Goal: Task Accomplishment & Management: Manage account settings

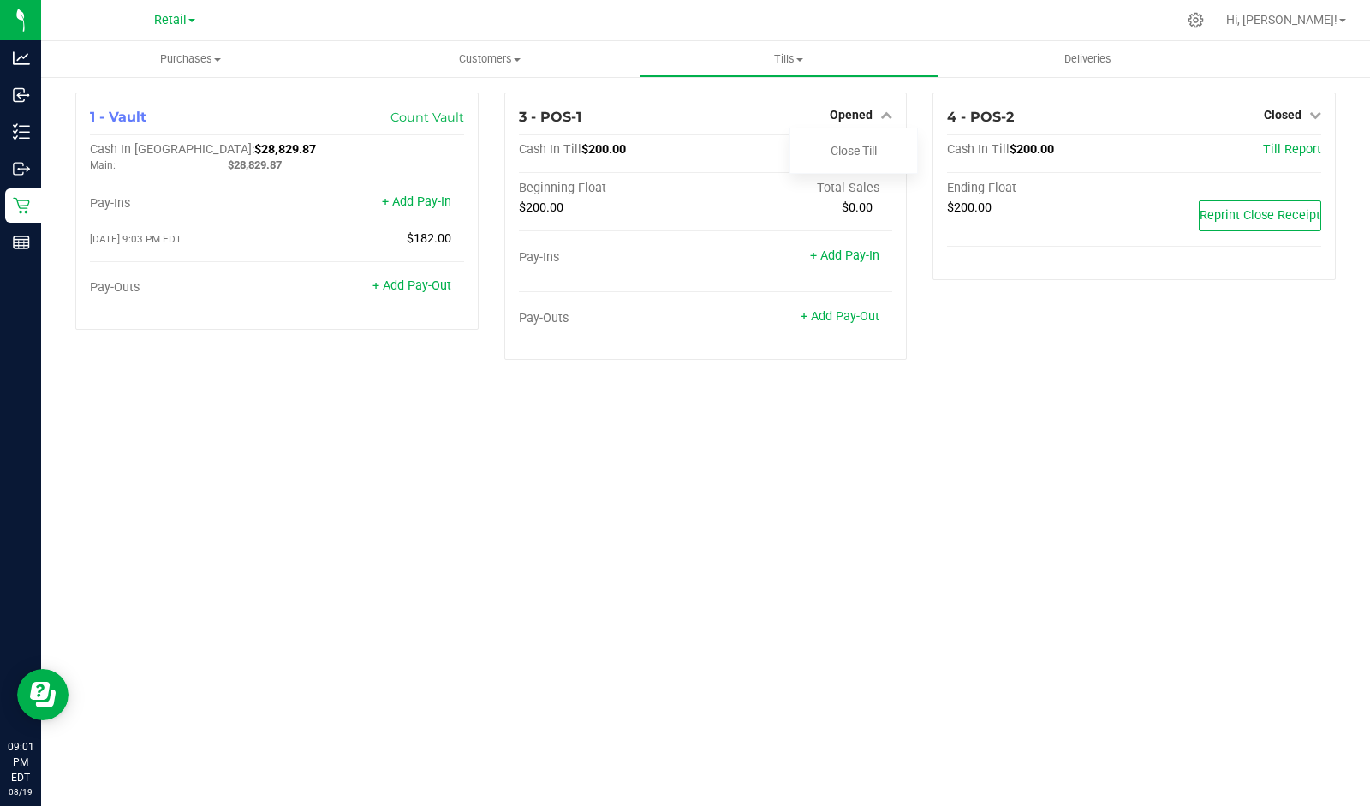
click at [903, 146] on div "Close Till" at bounding box center [854, 150] width 127 height 21
click at [867, 150] on link "Close Till" at bounding box center [854, 151] width 46 height 14
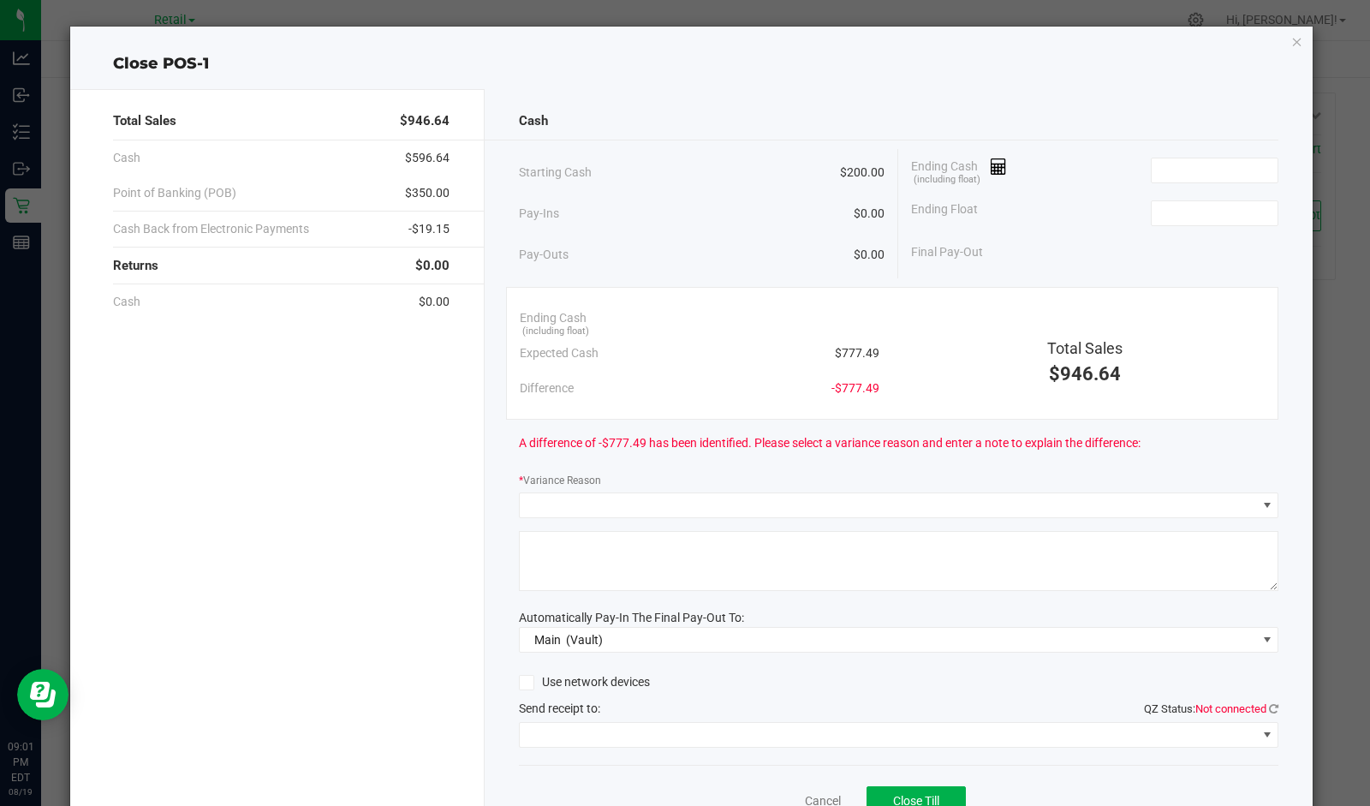
click at [991, 170] on icon at bounding box center [999, 167] width 16 height 12
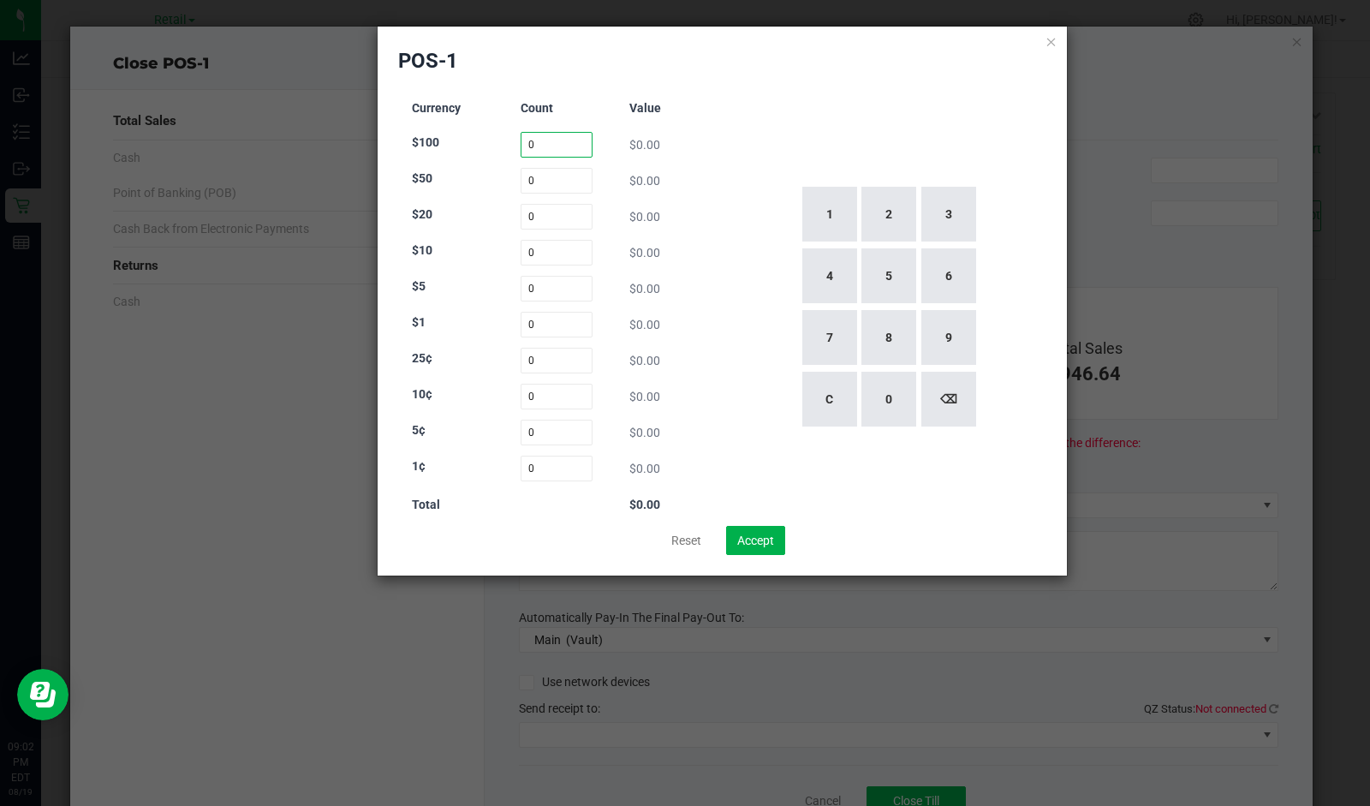
click at [540, 147] on input "0" at bounding box center [557, 145] width 73 height 26
click at [949, 213] on button "3" at bounding box center [949, 214] width 55 height 55
type input "3"
click at [558, 180] on input "0" at bounding box center [557, 181] width 73 height 26
click at [857, 195] on button "1" at bounding box center [830, 214] width 55 height 55
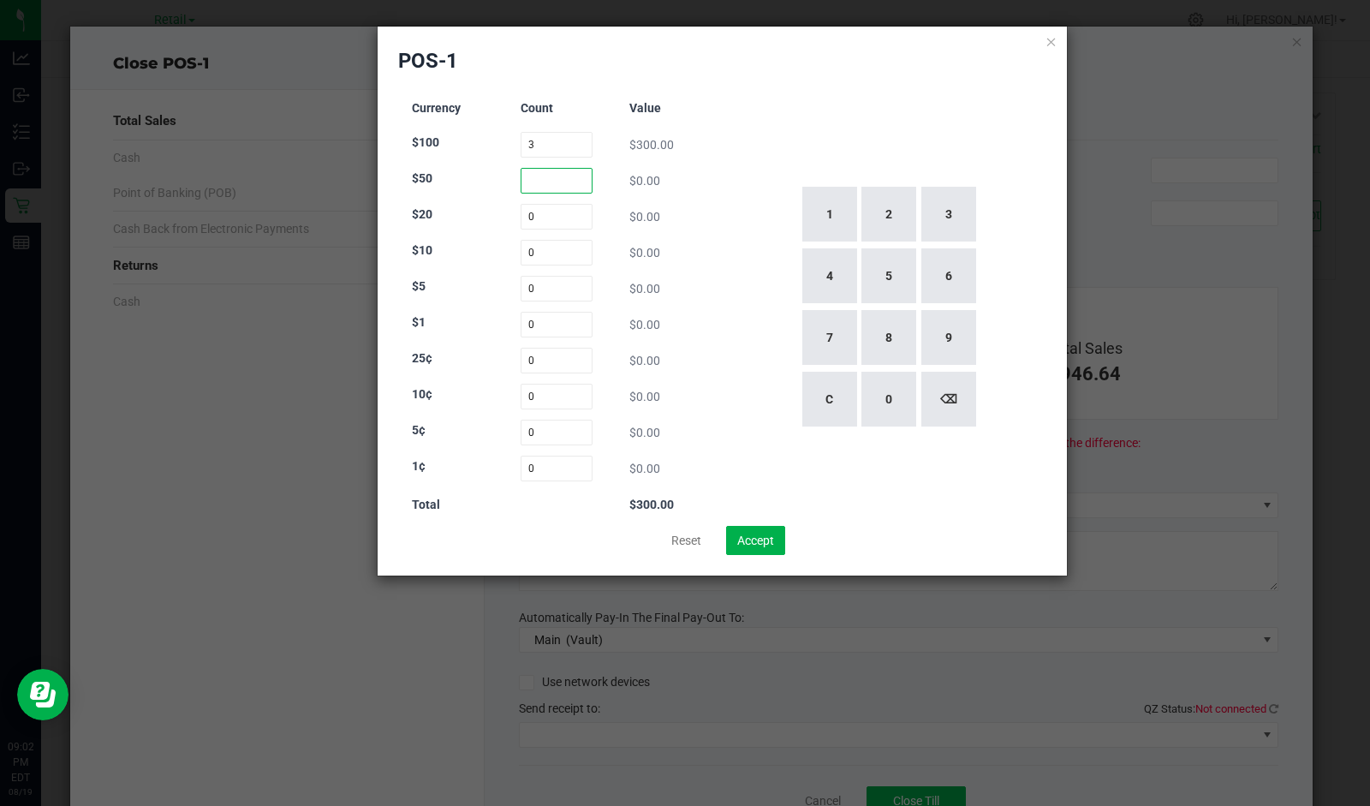
type input "1"
click at [889, 224] on button "2" at bounding box center [889, 214] width 55 height 55
type input "2"
click at [556, 215] on input "0" at bounding box center [557, 217] width 73 height 26
click at [835, 228] on button "1" at bounding box center [830, 214] width 55 height 55
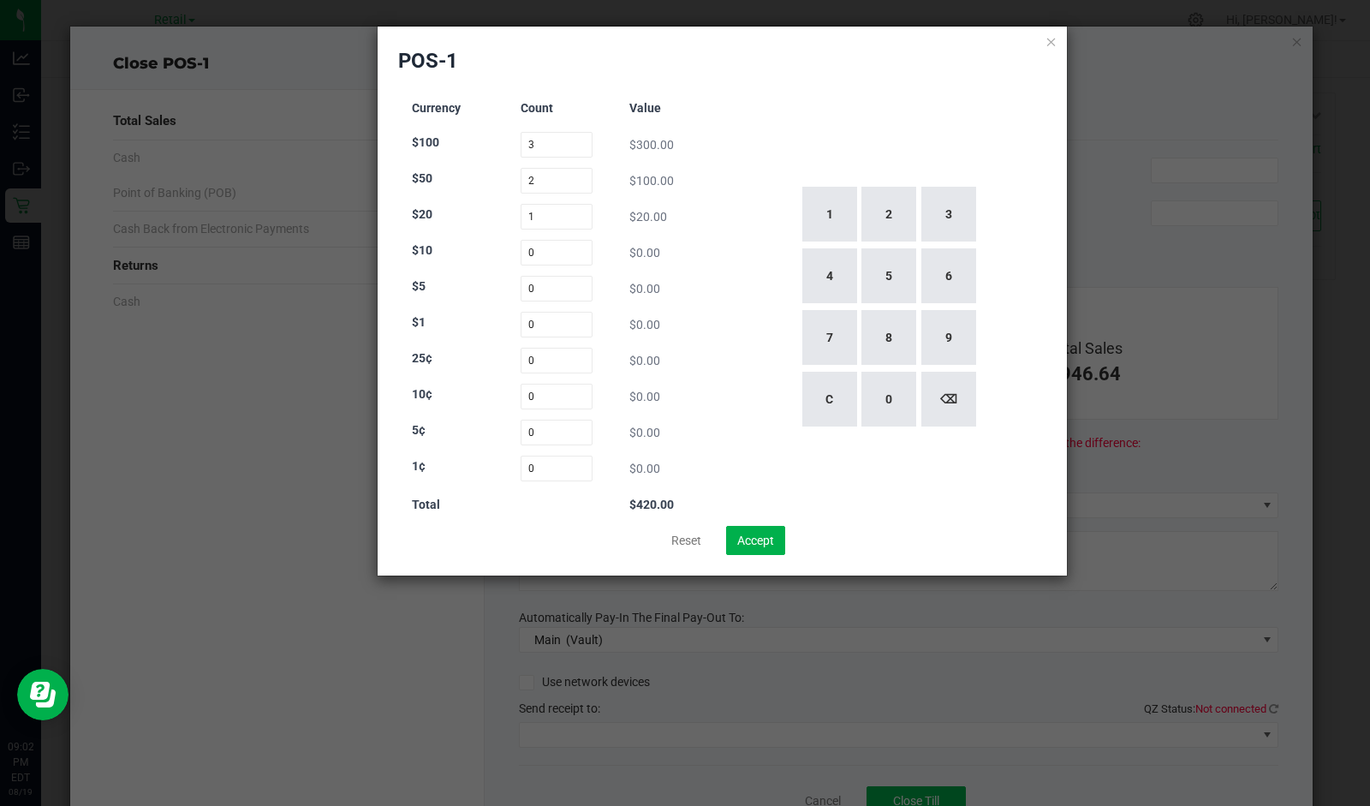
click at [829, 343] on button "7" at bounding box center [830, 337] width 55 height 55
type input "17"
click at [753, 261] on div "1 2 3 4 5 6 7 8 9 C 0 ⌫" at bounding box center [889, 307] width 318 height 438
click at [584, 250] on input "0" at bounding box center [557, 253] width 73 height 26
click at [894, 201] on button "2" at bounding box center [889, 214] width 55 height 55
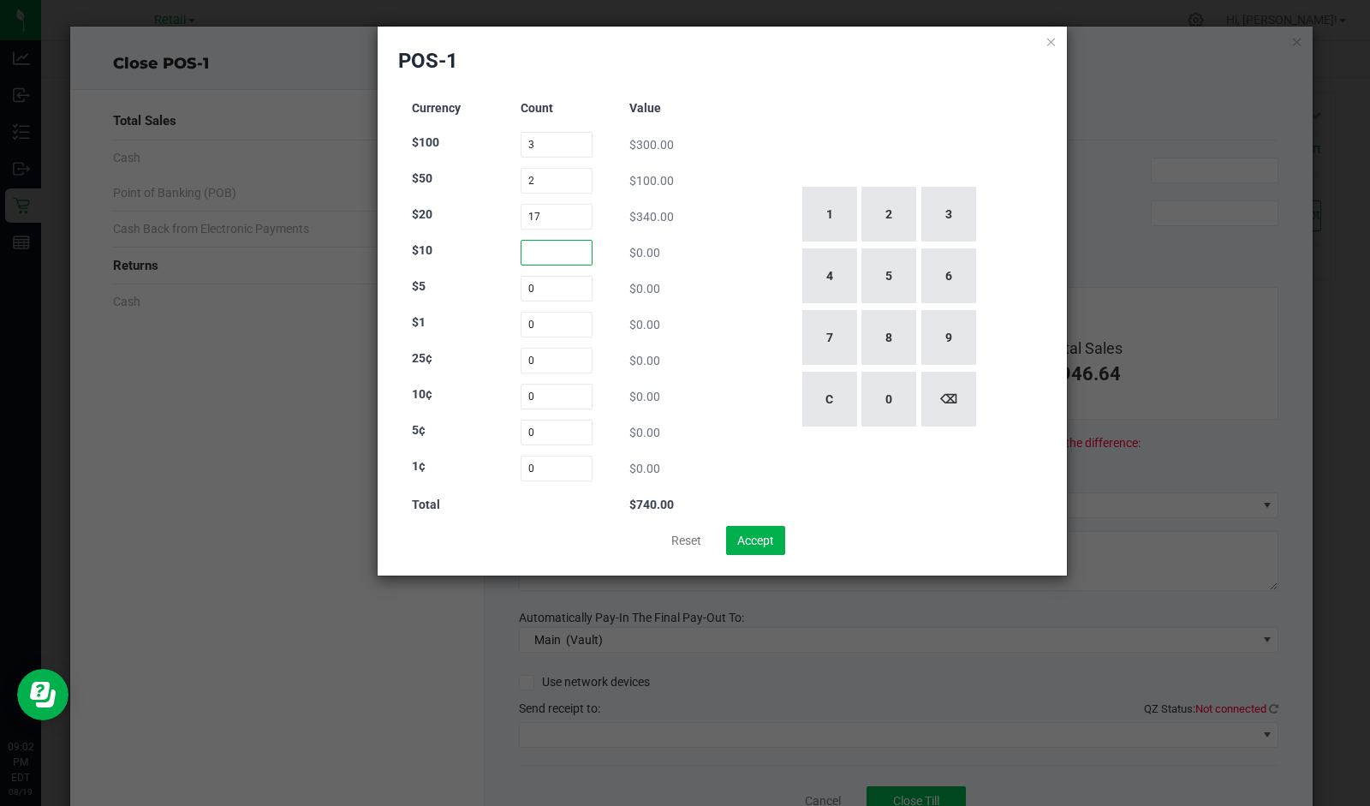
type input "2"
click at [976, 107] on div "1 2 3 4 5 6 7 8 9 C 0 ⌫" at bounding box center [889, 307] width 318 height 438
click at [566, 324] on input "0" at bounding box center [557, 325] width 73 height 26
click at [944, 211] on button "3" at bounding box center [949, 214] width 55 height 55
type input "3"
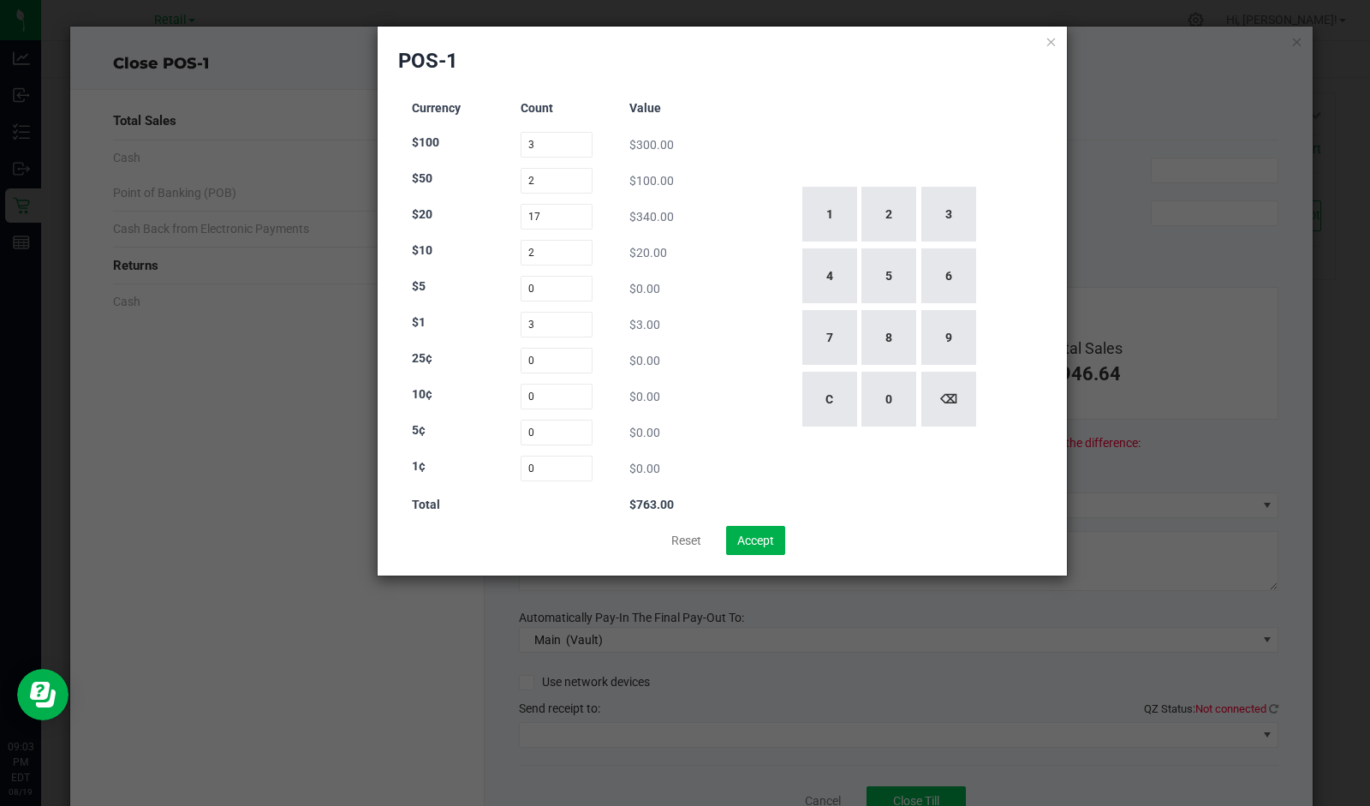
click at [989, 121] on div "1 2 3 4 5 6 7 8 9 C 0 ⌫" at bounding box center [889, 307] width 318 height 438
click at [741, 385] on div "1 2 3 4 5 6 7 8 9 C 0 ⌫" at bounding box center [889, 307] width 318 height 438
click at [1020, 276] on div "1 2 3 4 5 6 7 8 9 C 0 ⌫" at bounding box center [889, 307] width 318 height 438
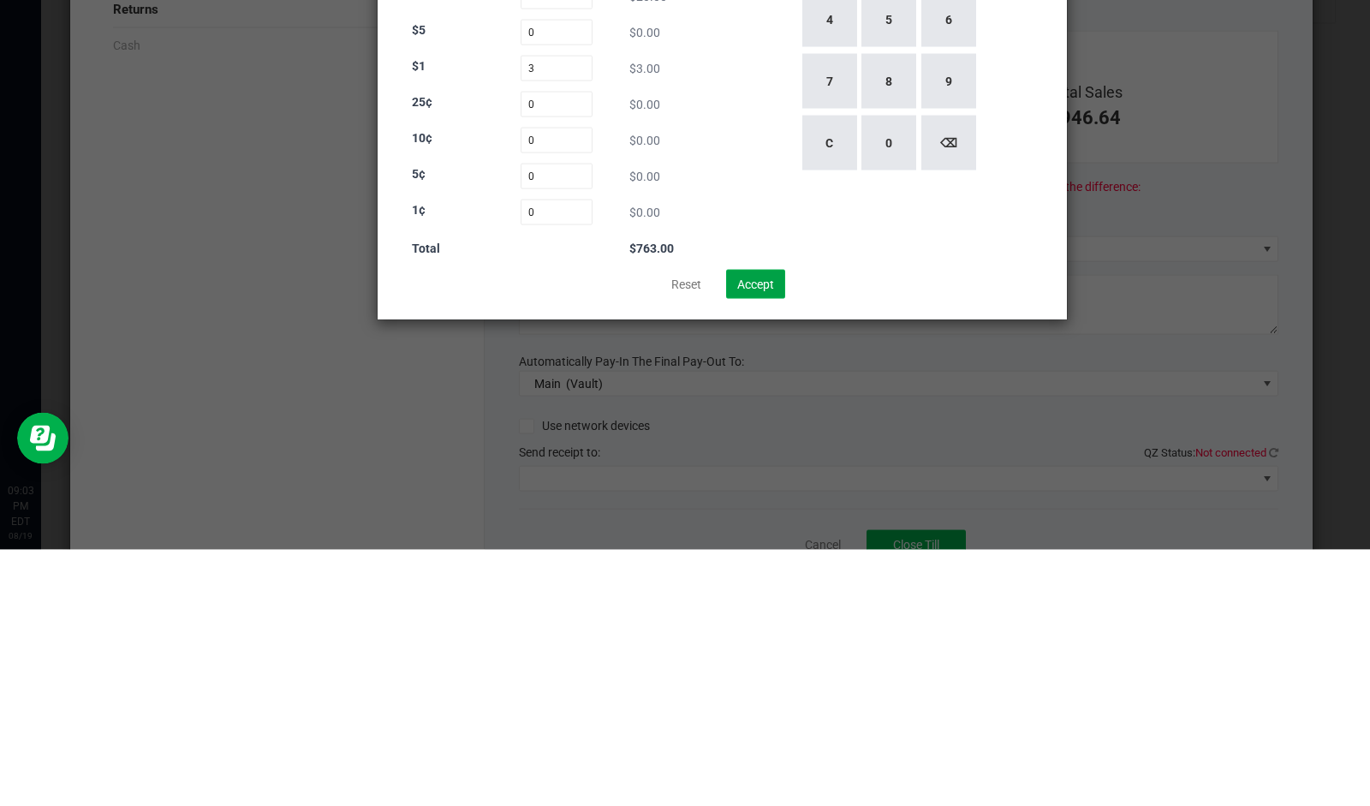
click at [767, 544] on button "Accept" at bounding box center [755, 540] width 59 height 29
type input "$763.00"
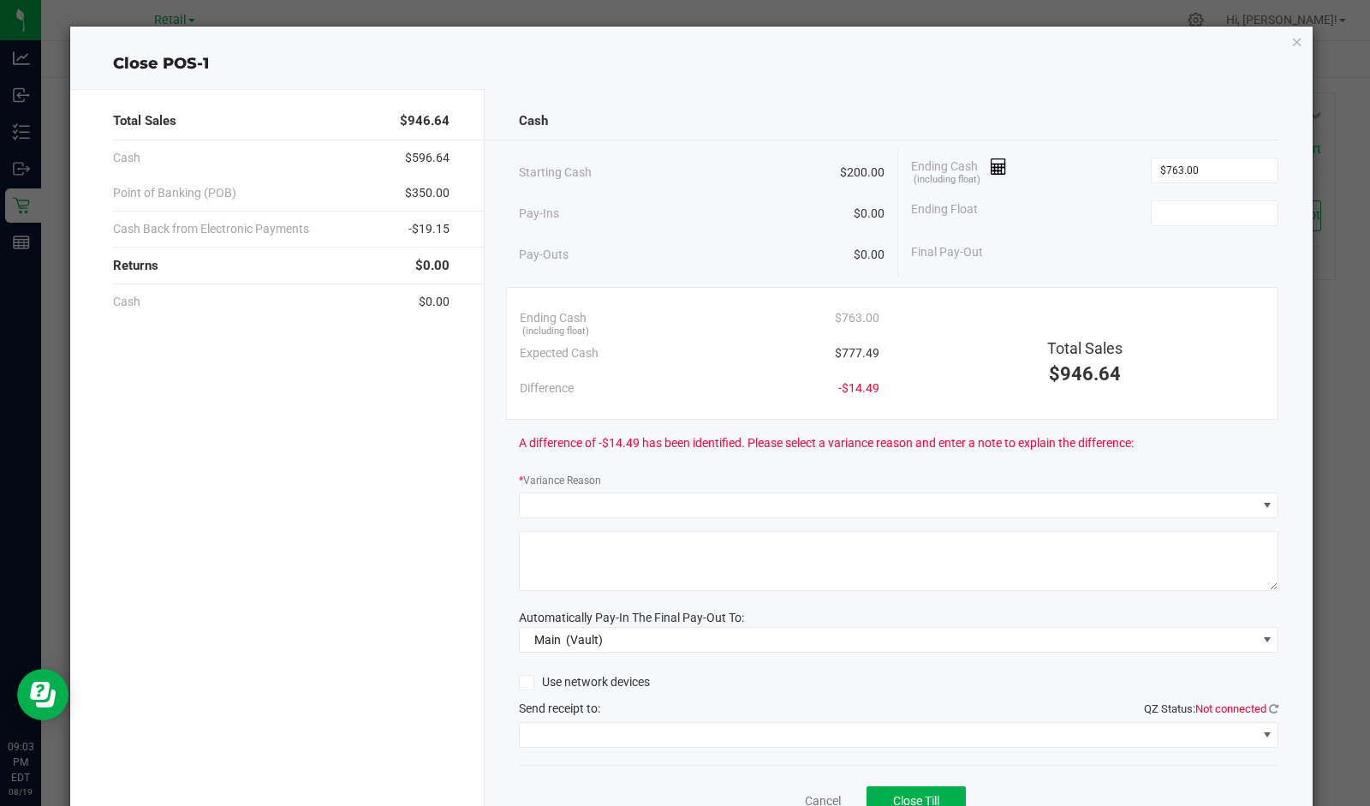
click at [992, 164] on icon at bounding box center [999, 167] width 16 height 12
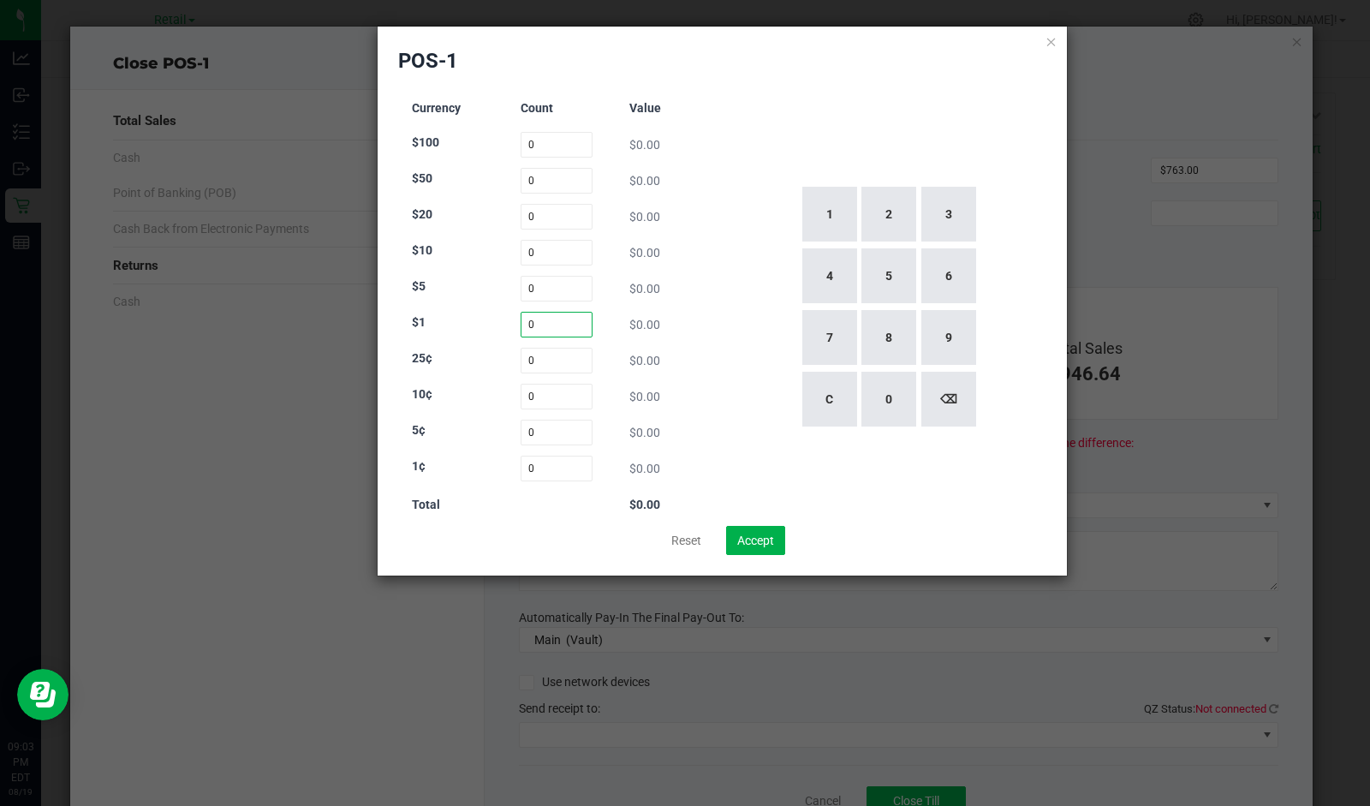
click at [560, 319] on input "0" at bounding box center [557, 325] width 73 height 26
click at [952, 212] on button "3" at bounding box center [949, 214] width 55 height 55
type input "3"
click at [556, 246] on input "0" at bounding box center [557, 253] width 73 height 26
click at [889, 212] on button "2" at bounding box center [889, 214] width 55 height 55
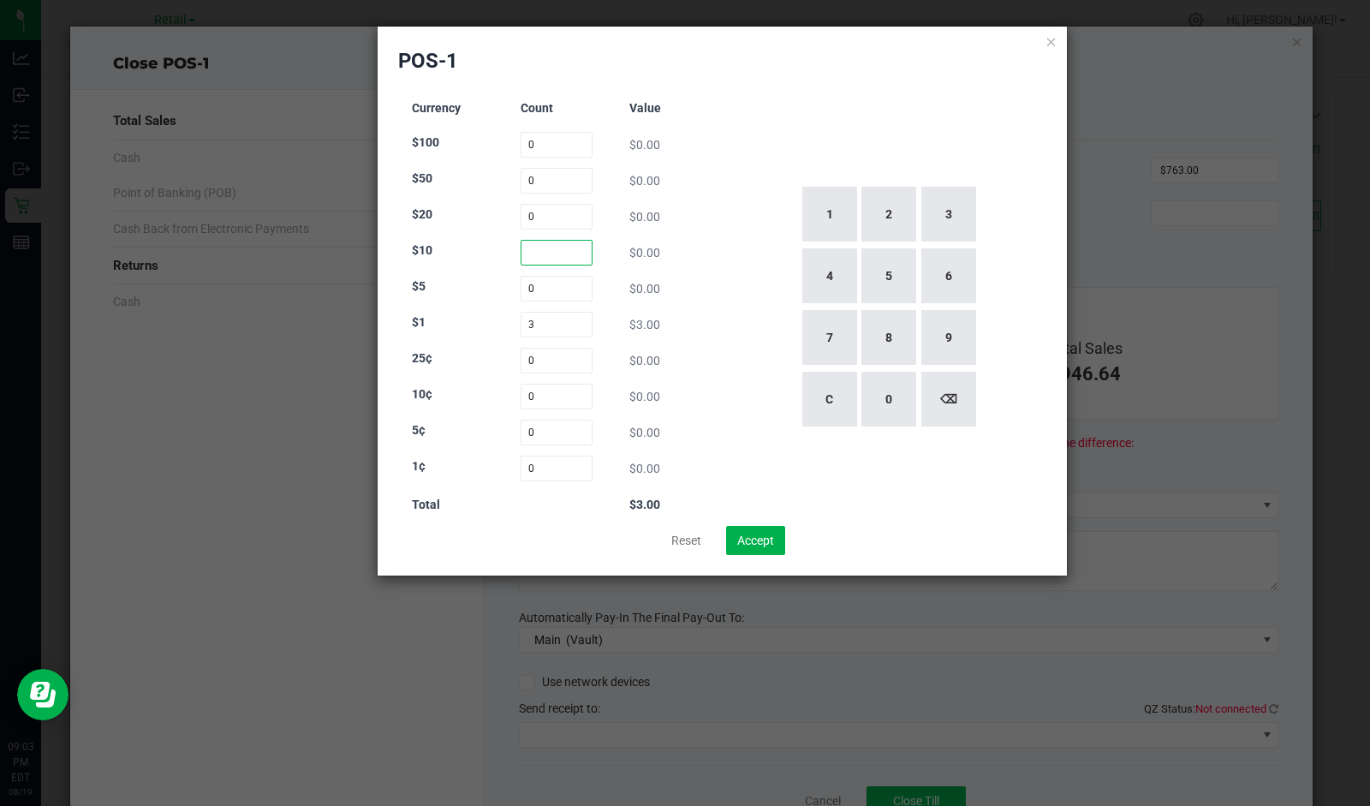
type input "2"
click at [579, 215] on input "0" at bounding box center [557, 217] width 73 height 26
click at [825, 213] on button "1" at bounding box center [830, 214] width 55 height 55
click at [829, 343] on button "7" at bounding box center [830, 337] width 55 height 55
type input "17"
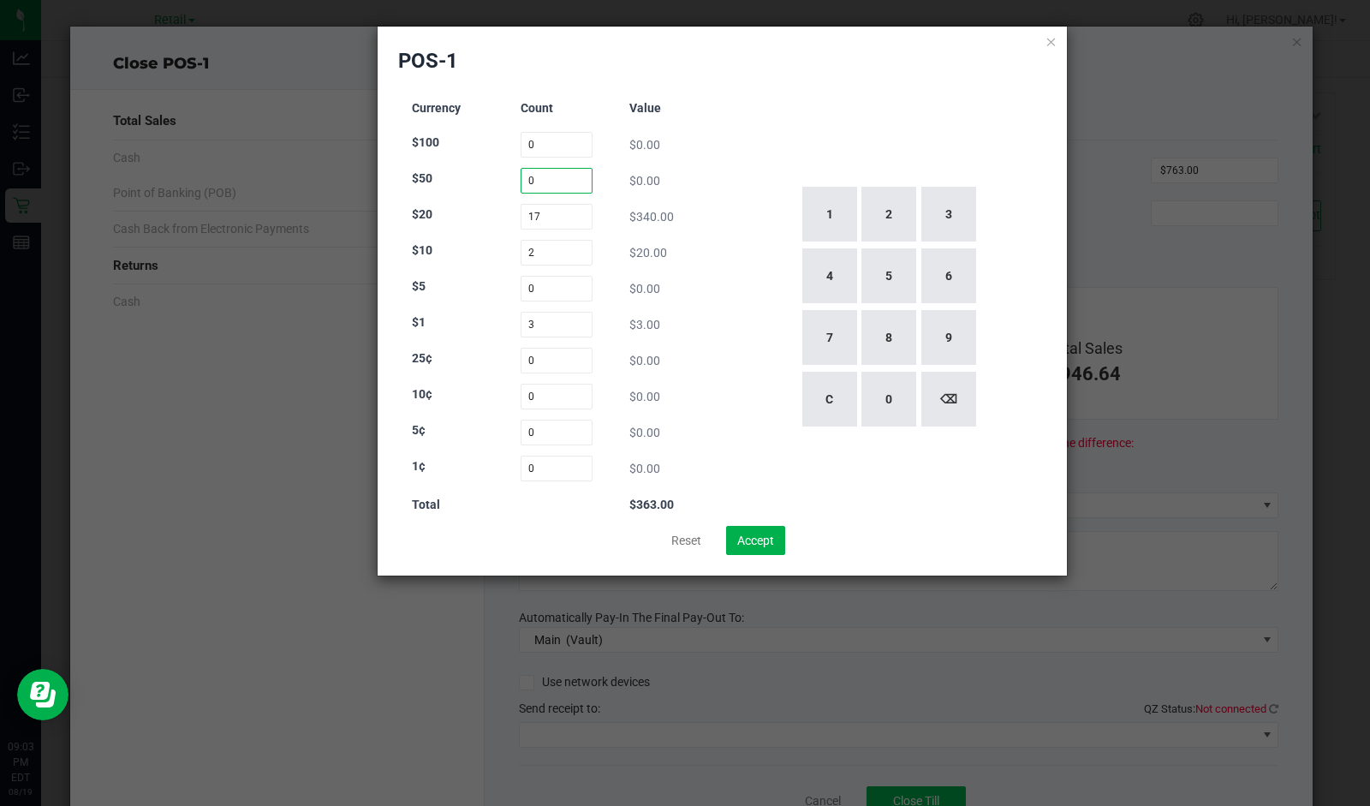
click at [560, 178] on input "0" at bounding box center [557, 181] width 73 height 26
click at [910, 212] on button "2" at bounding box center [889, 214] width 55 height 55
type input "2"
click at [574, 144] on input "0" at bounding box center [557, 145] width 73 height 26
click at [961, 233] on button "3" at bounding box center [949, 214] width 55 height 55
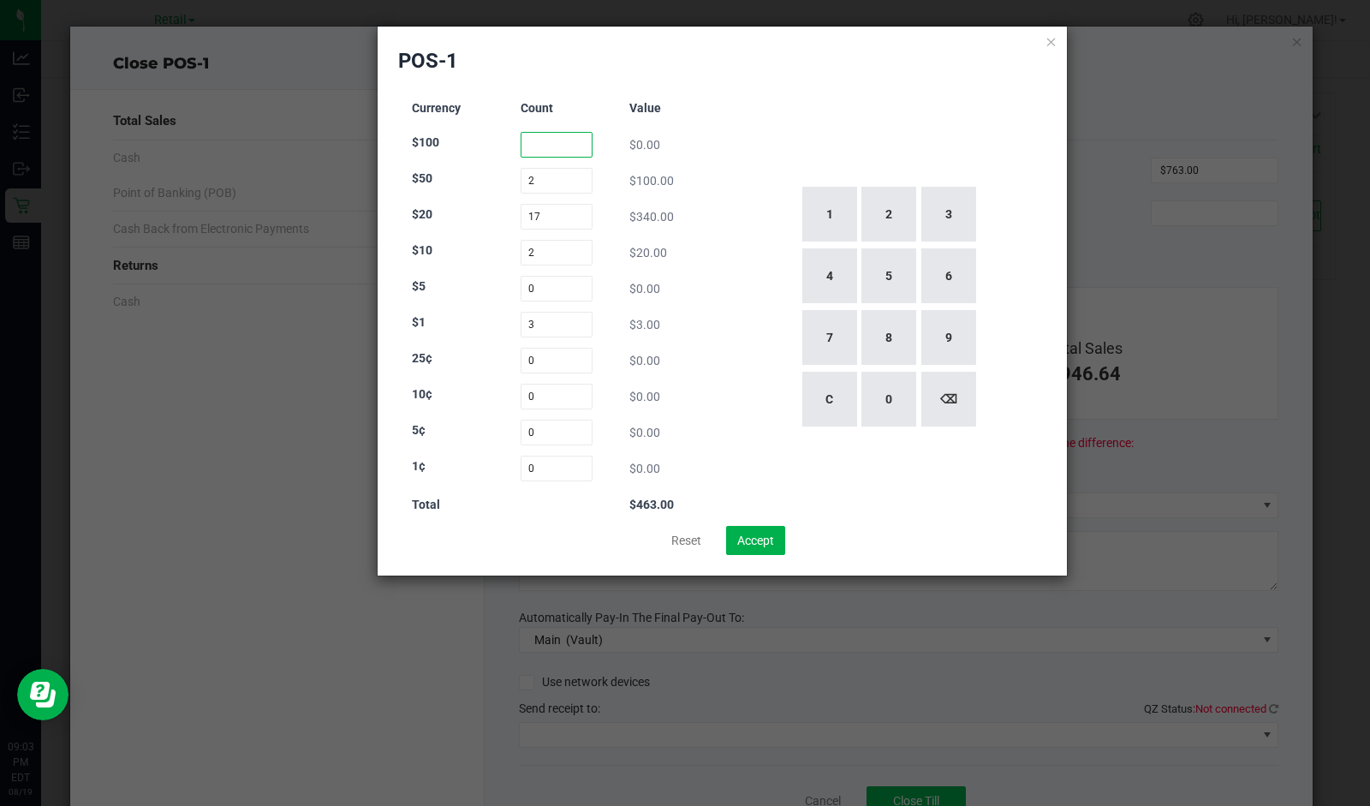
type input "3"
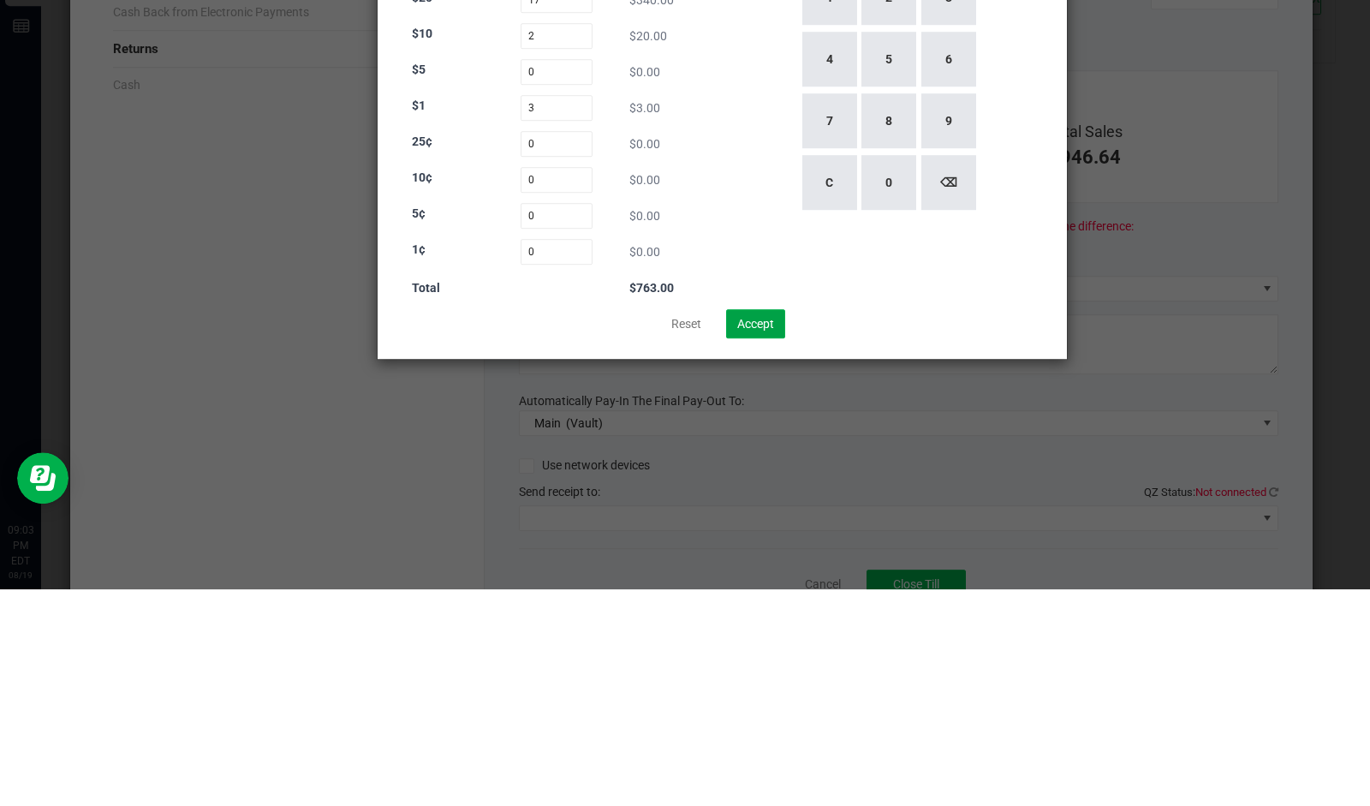
click at [764, 534] on button "Accept" at bounding box center [755, 540] width 59 height 29
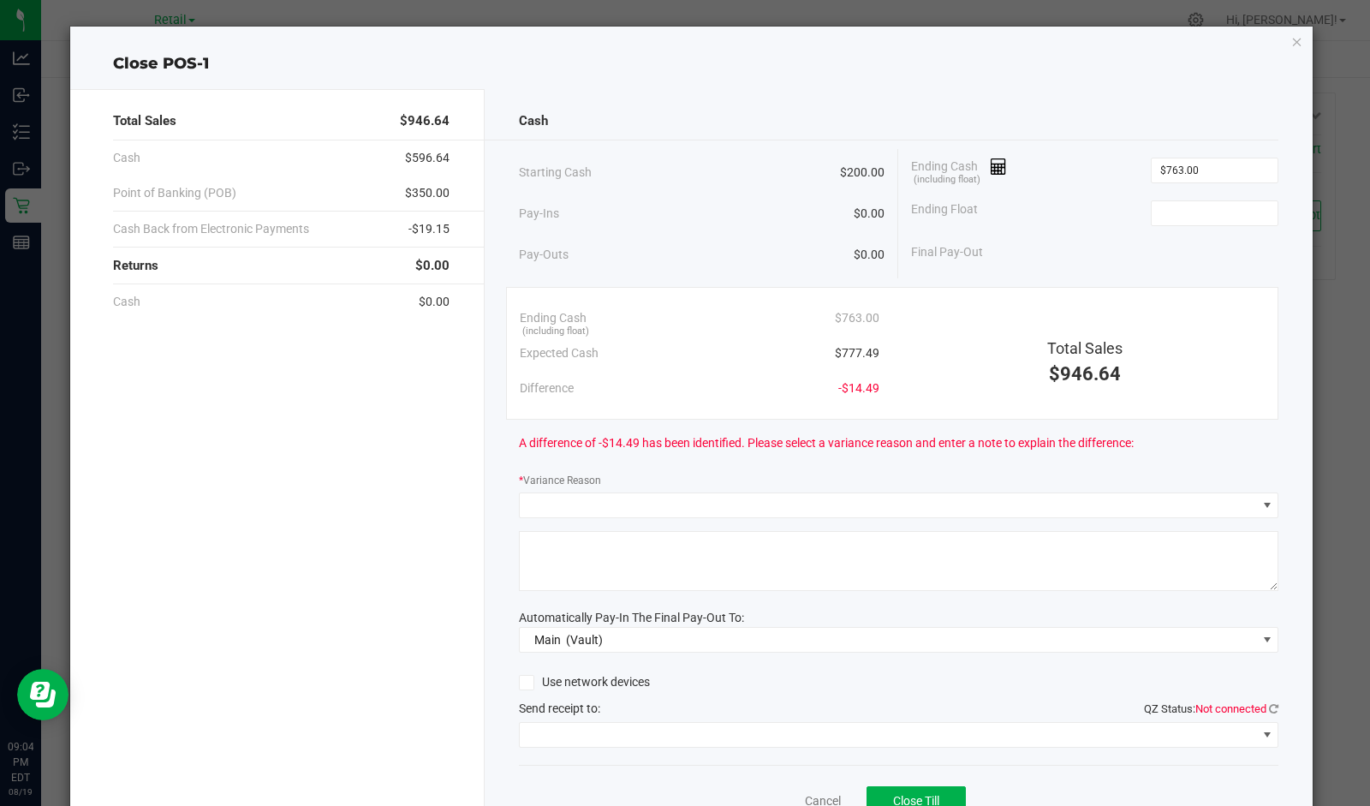
click at [991, 171] on icon at bounding box center [999, 167] width 16 height 12
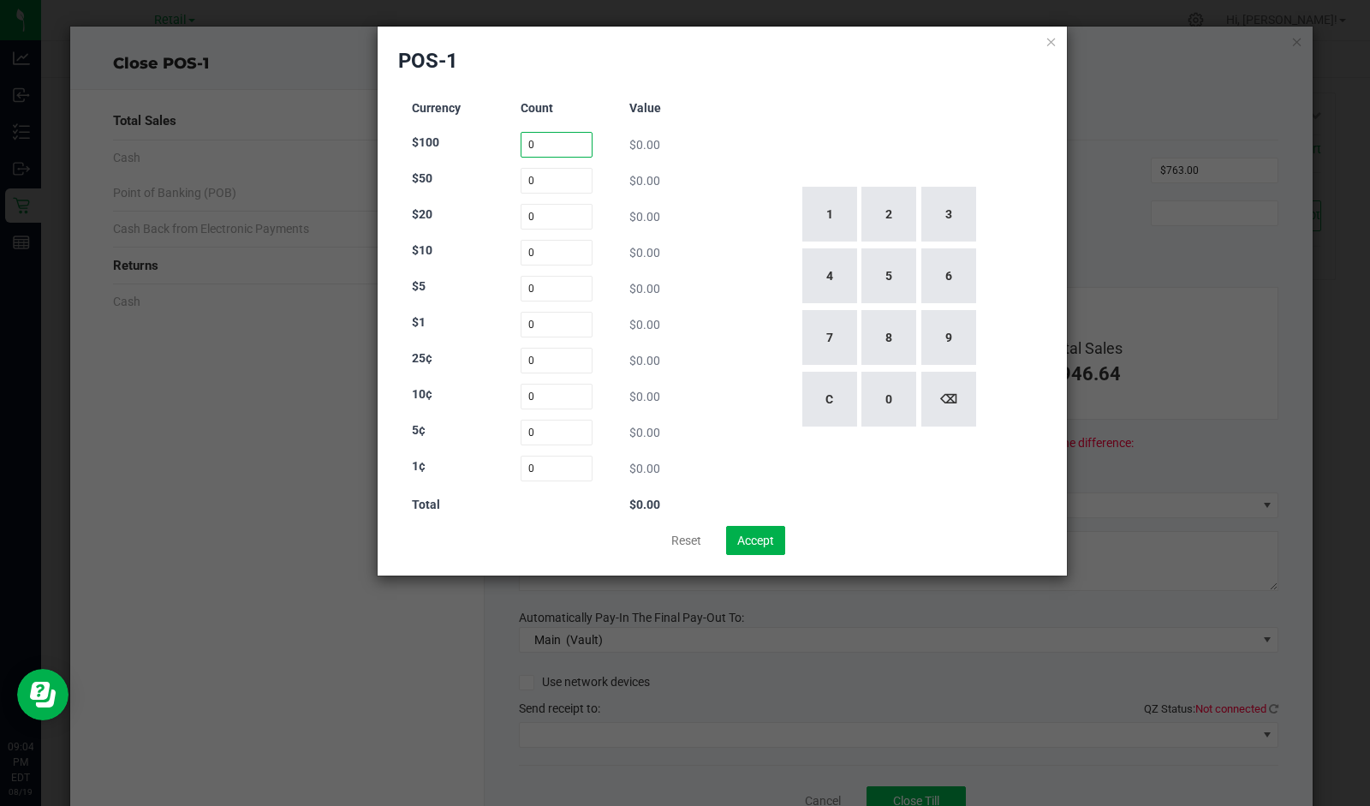
click at [558, 140] on input "0" at bounding box center [557, 145] width 73 height 26
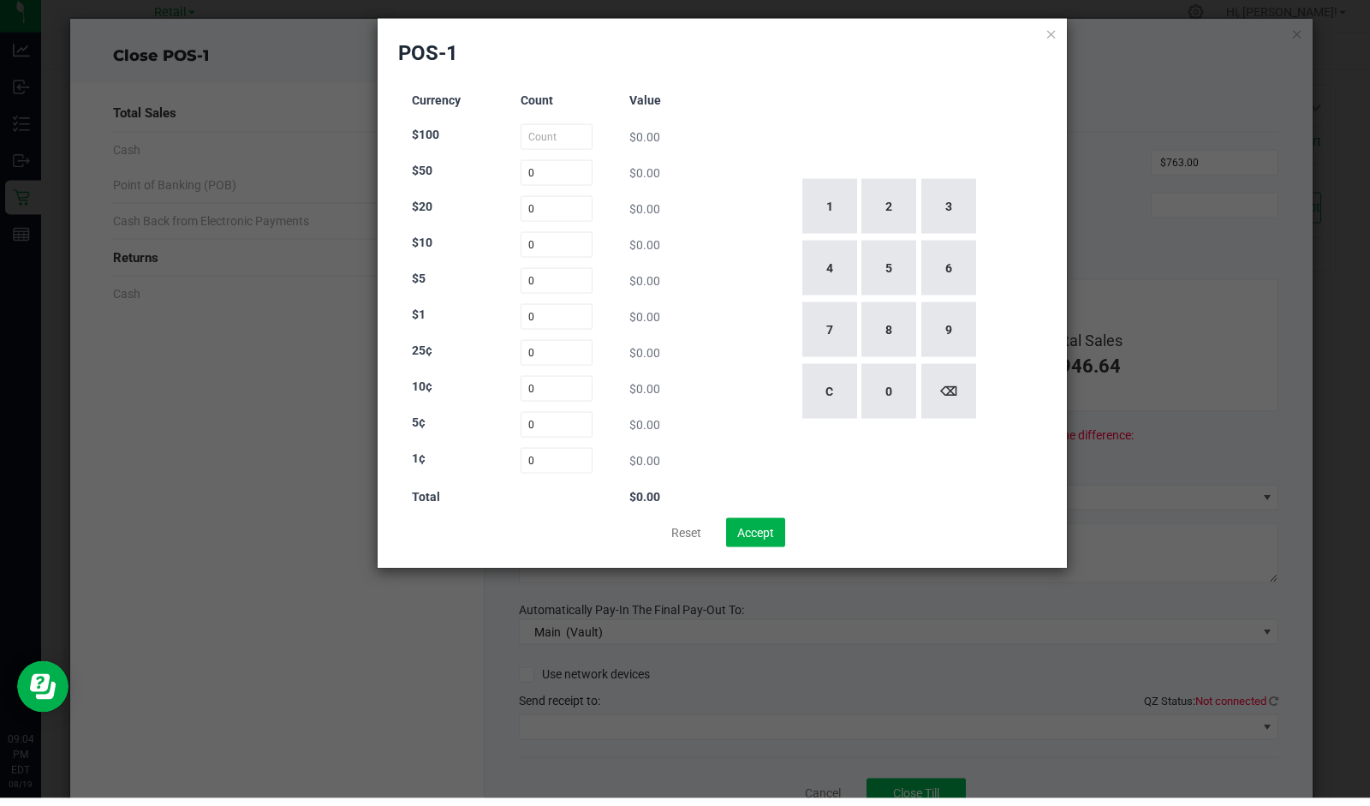
click at [952, 228] on button "3" at bounding box center [949, 214] width 55 height 55
type input "3"
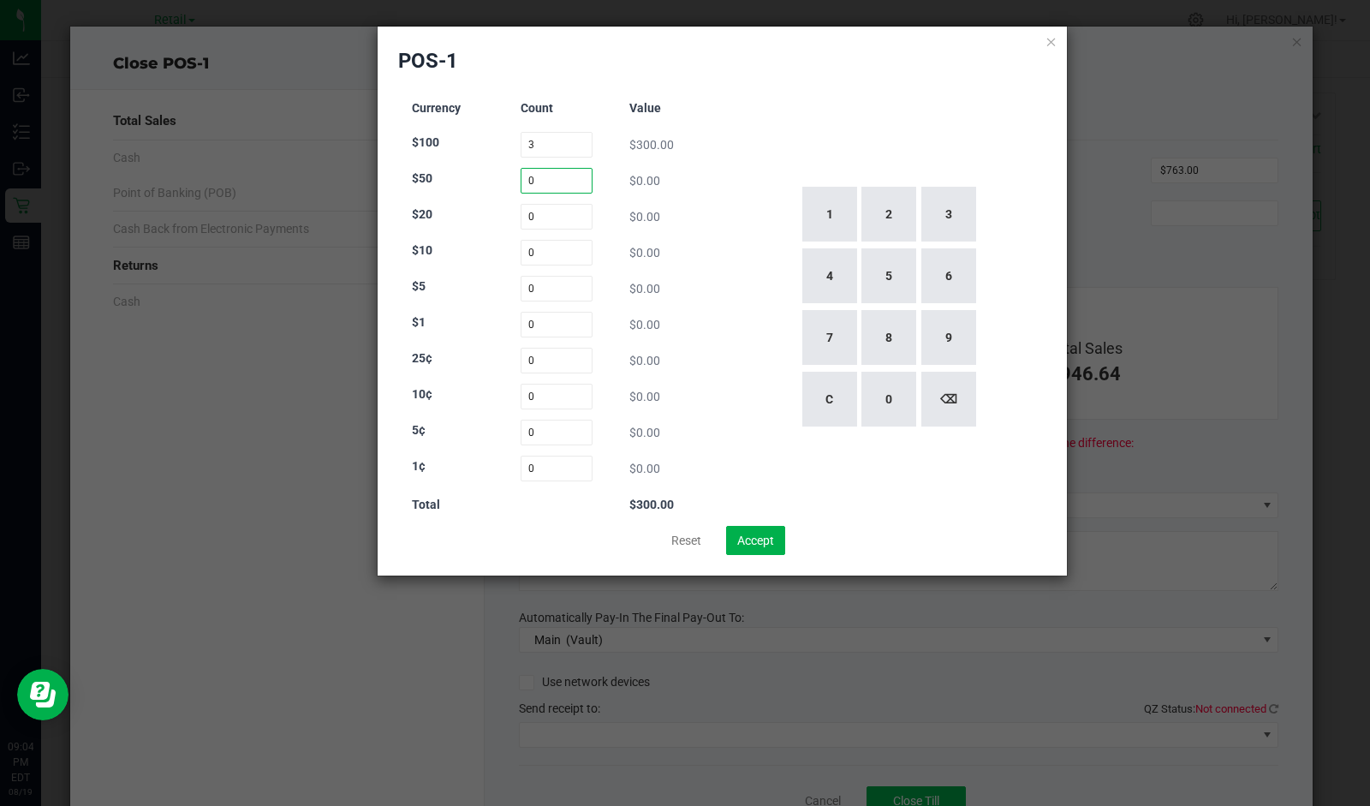
click at [541, 183] on input "0" at bounding box center [557, 181] width 73 height 26
click at [886, 221] on button "2" at bounding box center [889, 214] width 55 height 55
type input "2"
click at [555, 222] on input "0" at bounding box center [557, 217] width 73 height 26
click at [839, 218] on button "1" at bounding box center [830, 214] width 55 height 55
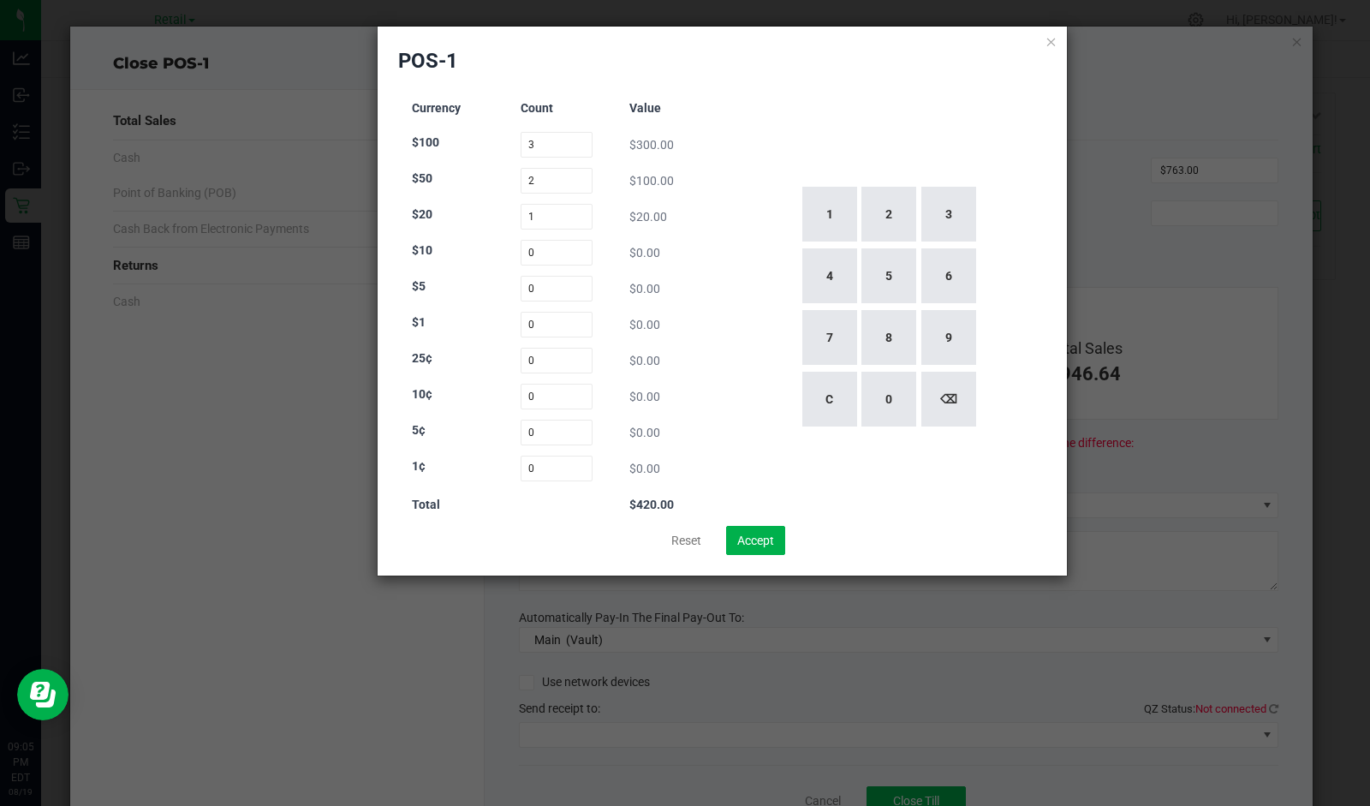
click at [827, 335] on button "7" at bounding box center [830, 337] width 55 height 55
type input "17"
click at [543, 249] on input "0" at bounding box center [557, 253] width 73 height 26
click at [908, 212] on button "2" at bounding box center [889, 214] width 55 height 55
type input "2"
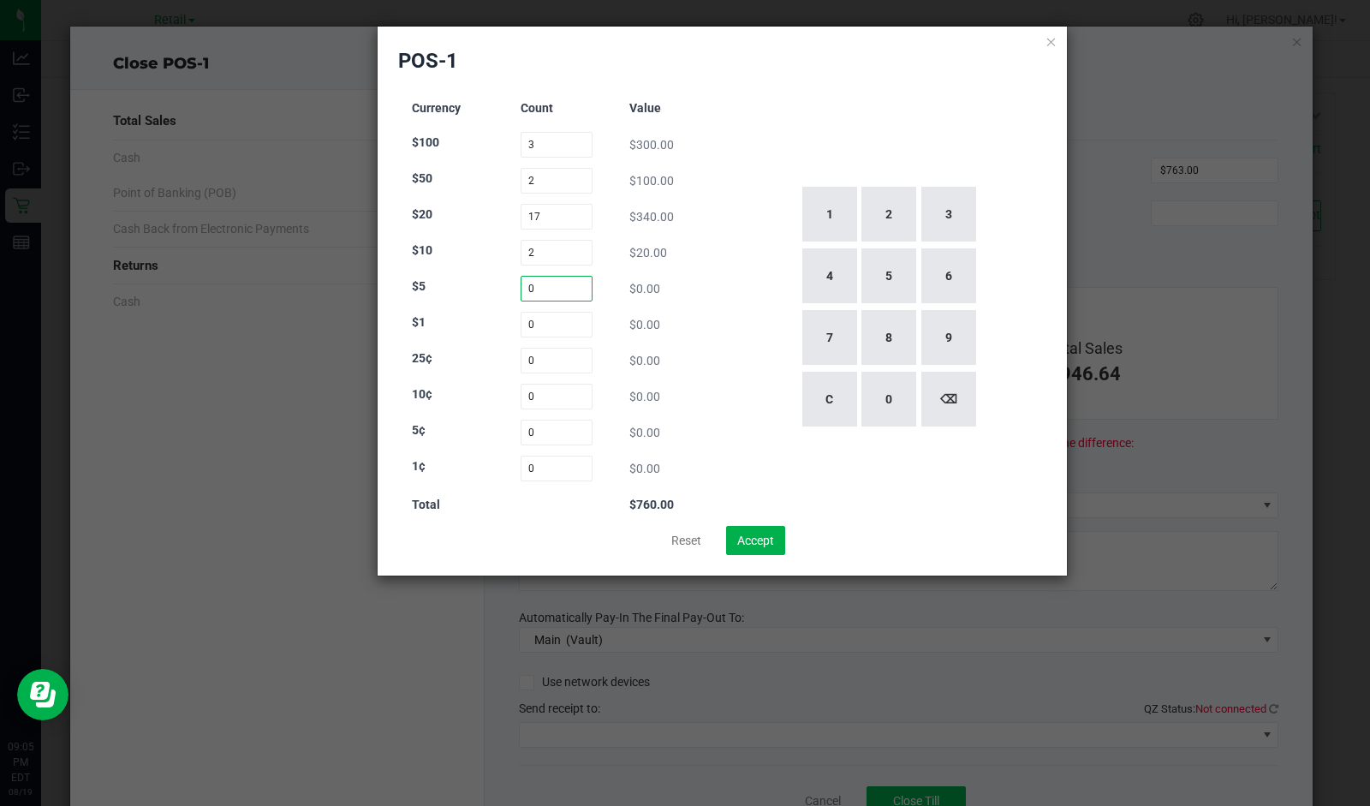
click at [561, 290] on input "0" at bounding box center [557, 289] width 73 height 26
click at [827, 213] on button "1" at bounding box center [830, 214] width 55 height 55
type input "1"
click at [576, 328] on input "0" at bounding box center [557, 325] width 73 height 26
click at [954, 224] on button "3" at bounding box center [949, 214] width 55 height 55
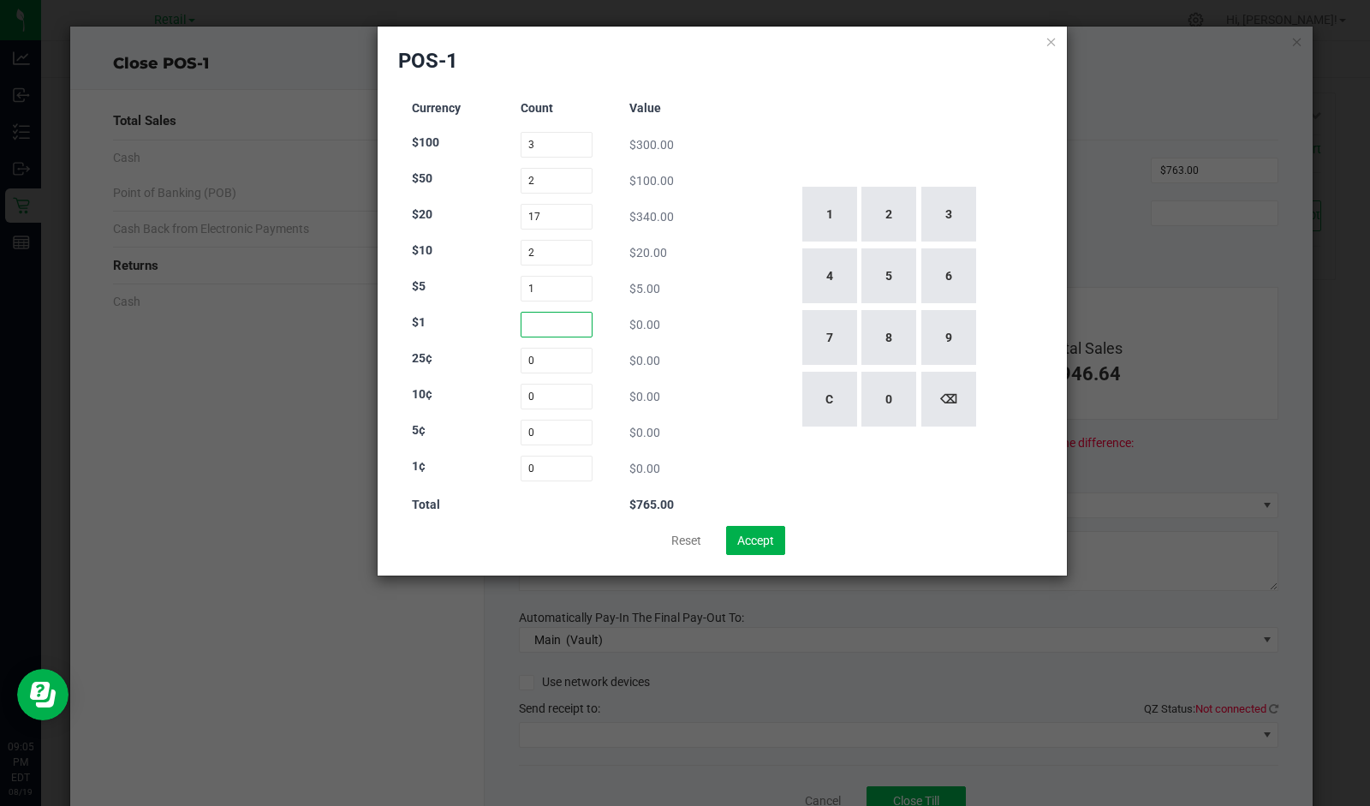
type input "3"
click at [735, 356] on div "1 2 3 4 5 6 7 8 9 C 0 ⌫" at bounding box center [889, 307] width 318 height 438
click at [756, 540] on button "Accept" at bounding box center [755, 540] width 59 height 29
type input "$768.00"
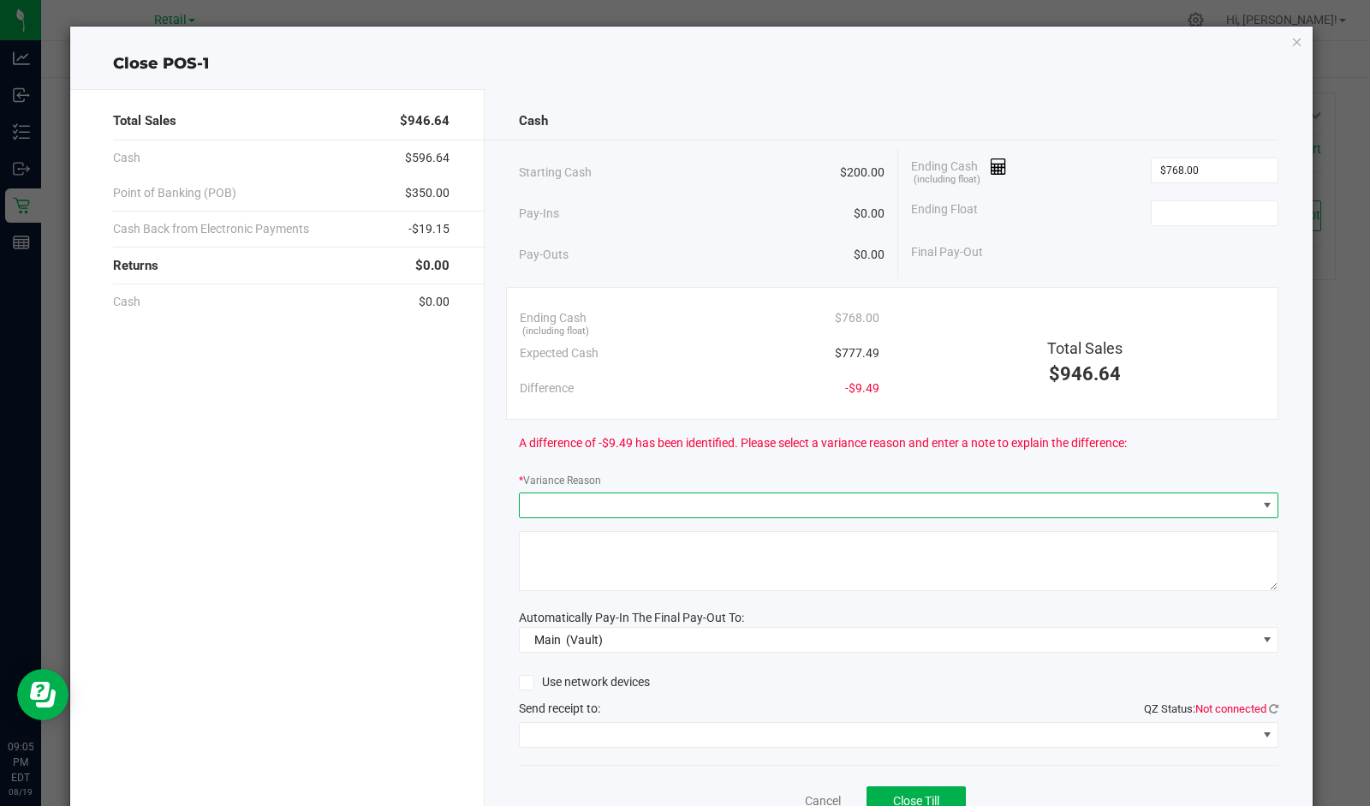
click at [661, 508] on span at bounding box center [888, 505] width 737 height 24
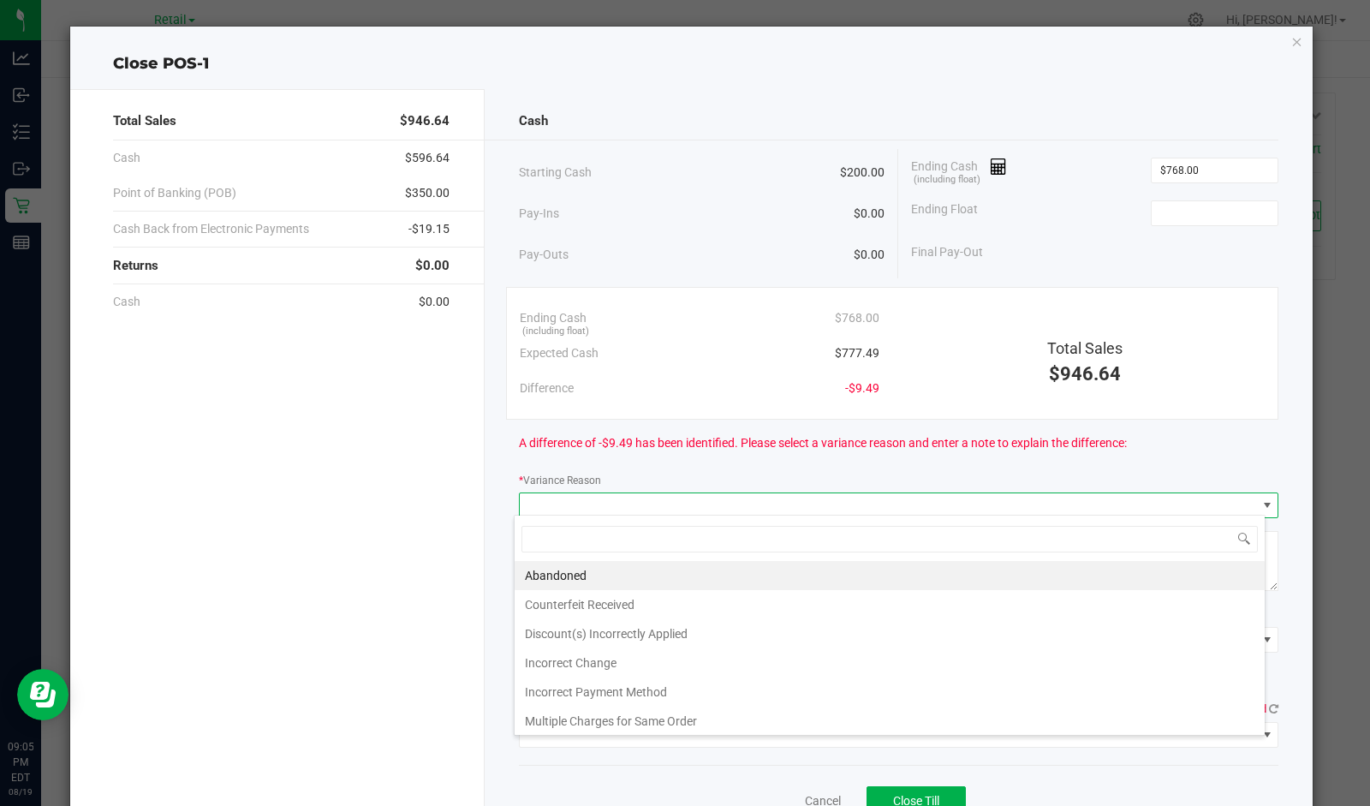
scroll to position [25, 752]
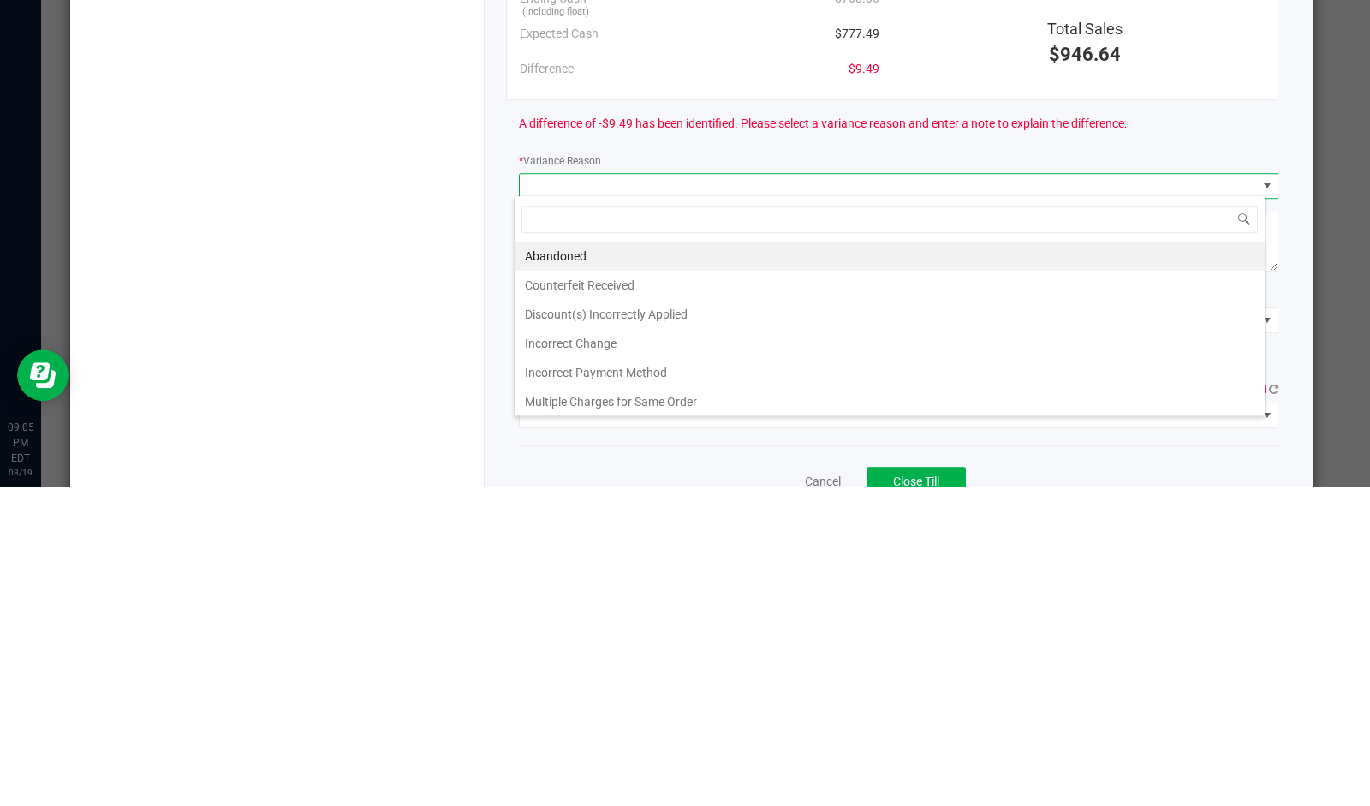
click at [589, 664] on li "Incorrect Change" at bounding box center [890, 662] width 750 height 29
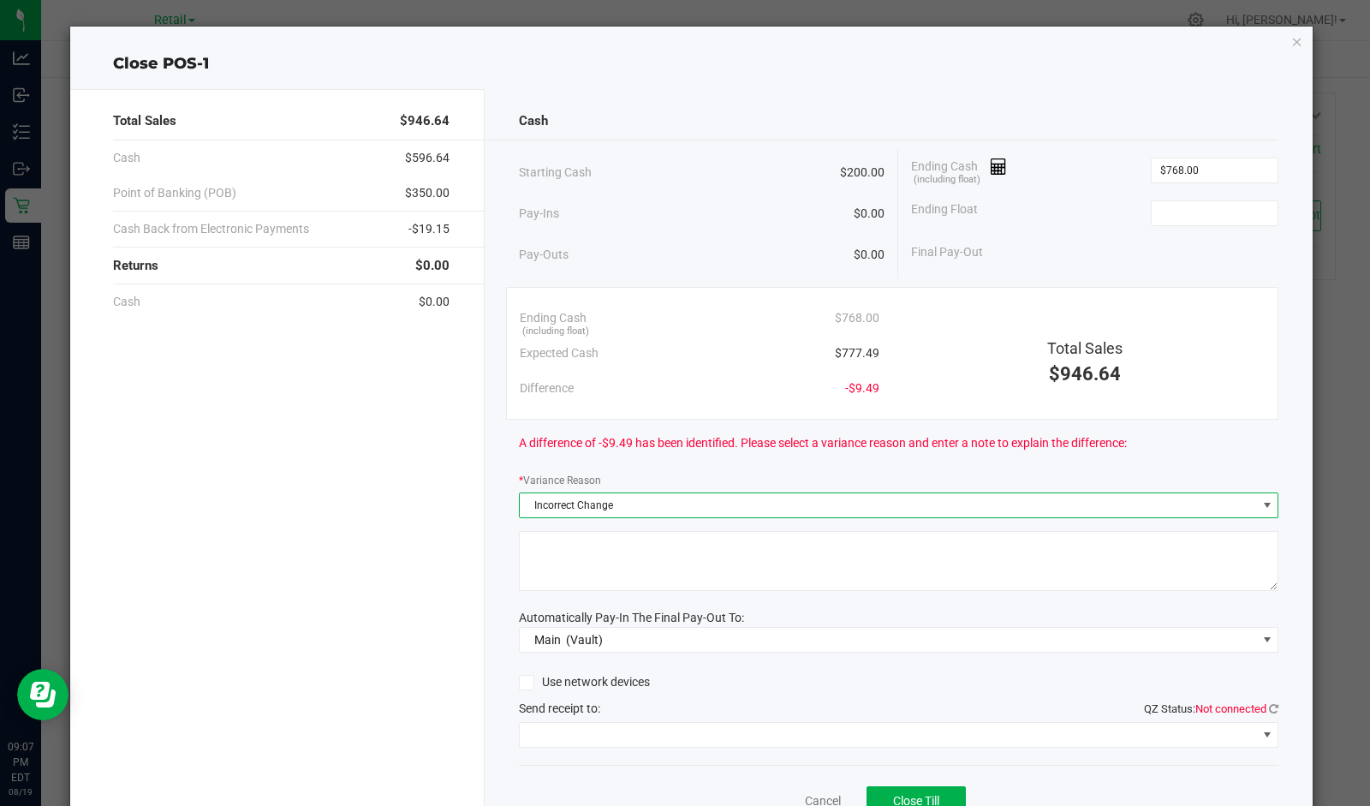
click at [1210, 204] on input at bounding box center [1215, 213] width 126 height 24
click at [1127, 272] on div "Starting Cash $200.00 Pay-Ins $0.00 Pay-Outs $0.00 Ending Cash (including float…" at bounding box center [899, 213] width 761 height 129
type input "$200.00"
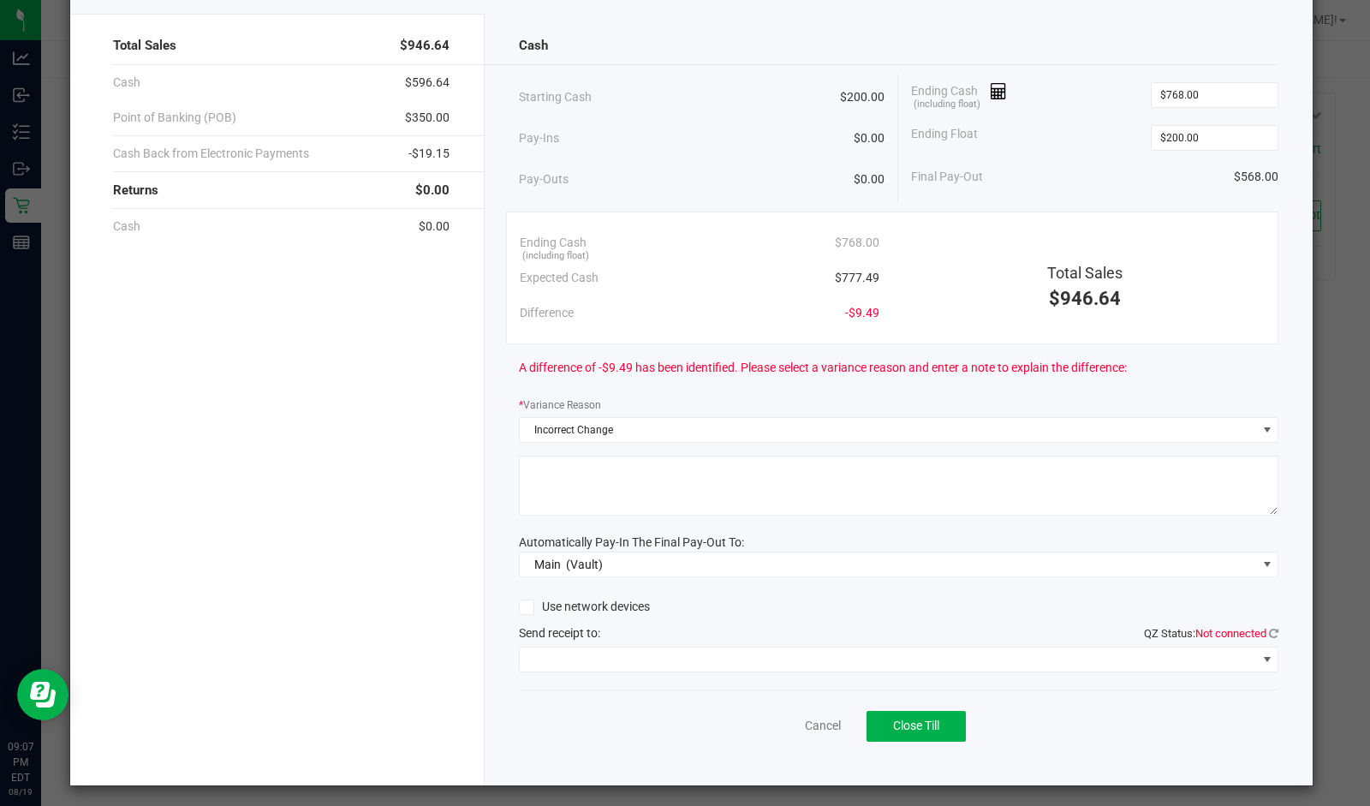
scroll to position [74, 0]
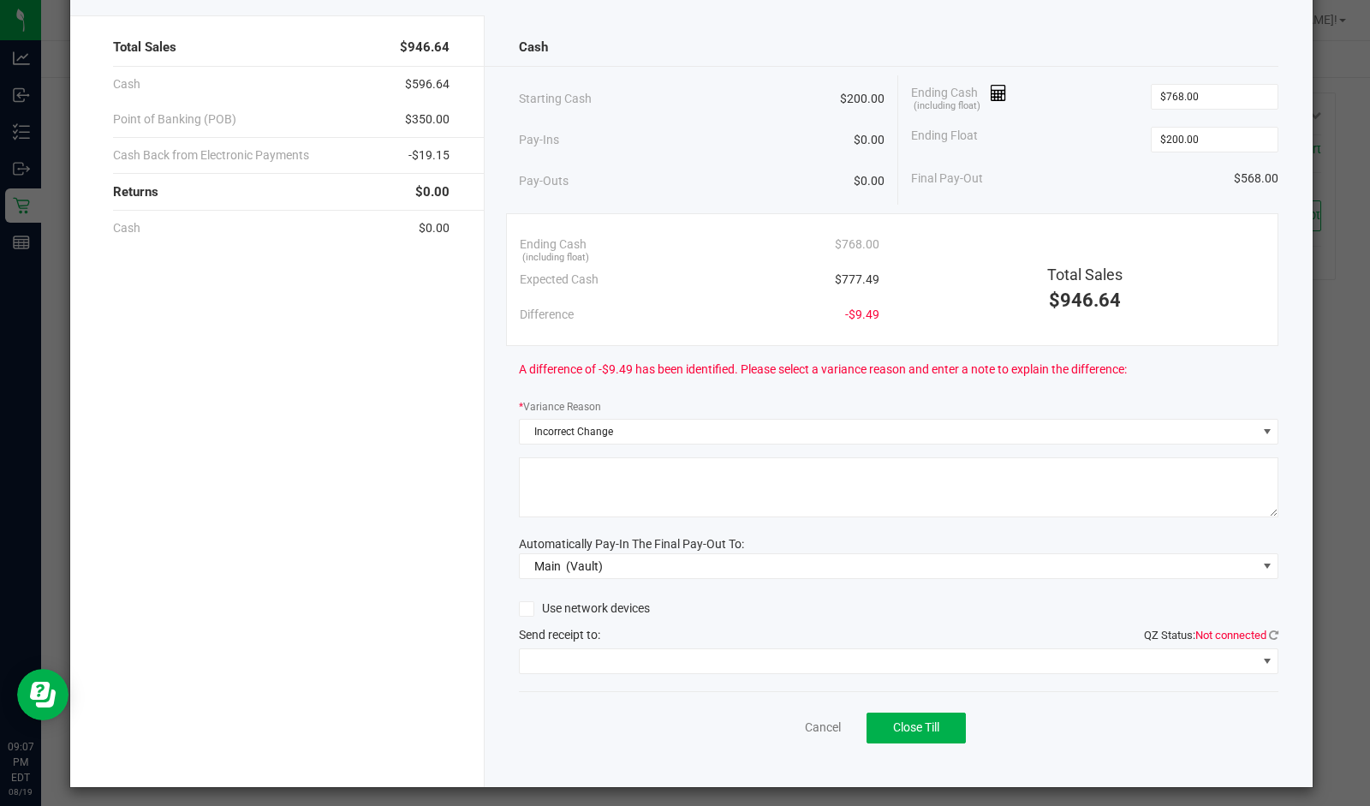
click at [811, 510] on textarea at bounding box center [899, 487] width 761 height 60
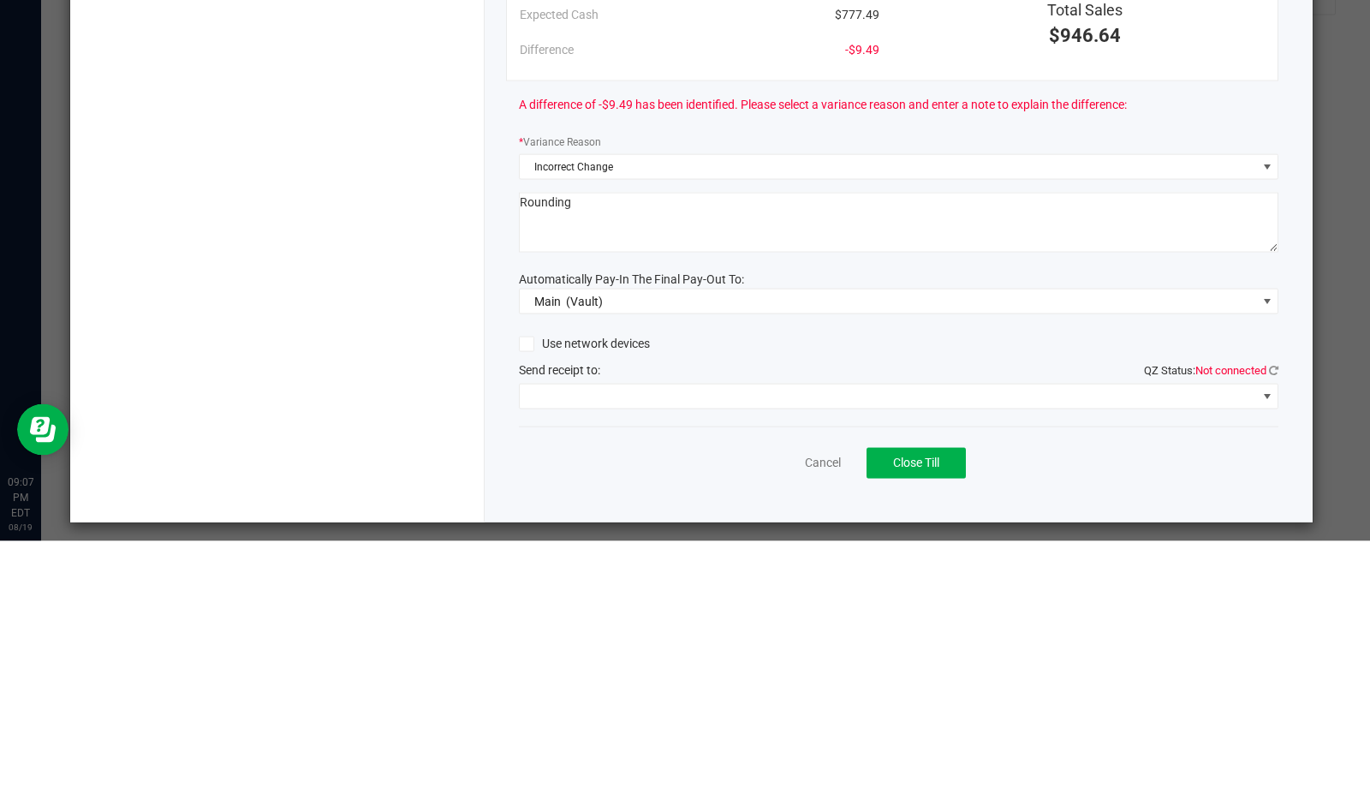
type textarea "Rounding"
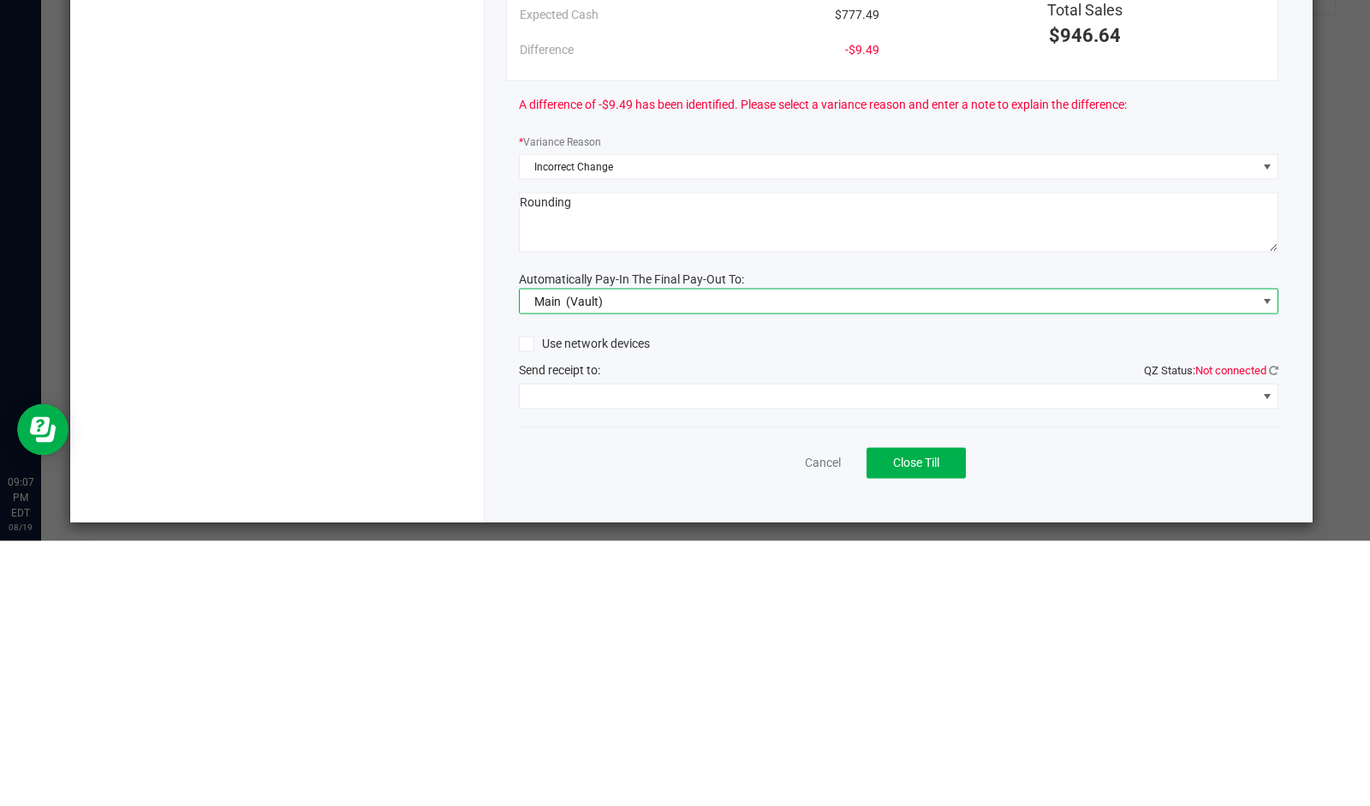
click at [946, 568] on span "Main (Vault)" at bounding box center [888, 566] width 737 height 24
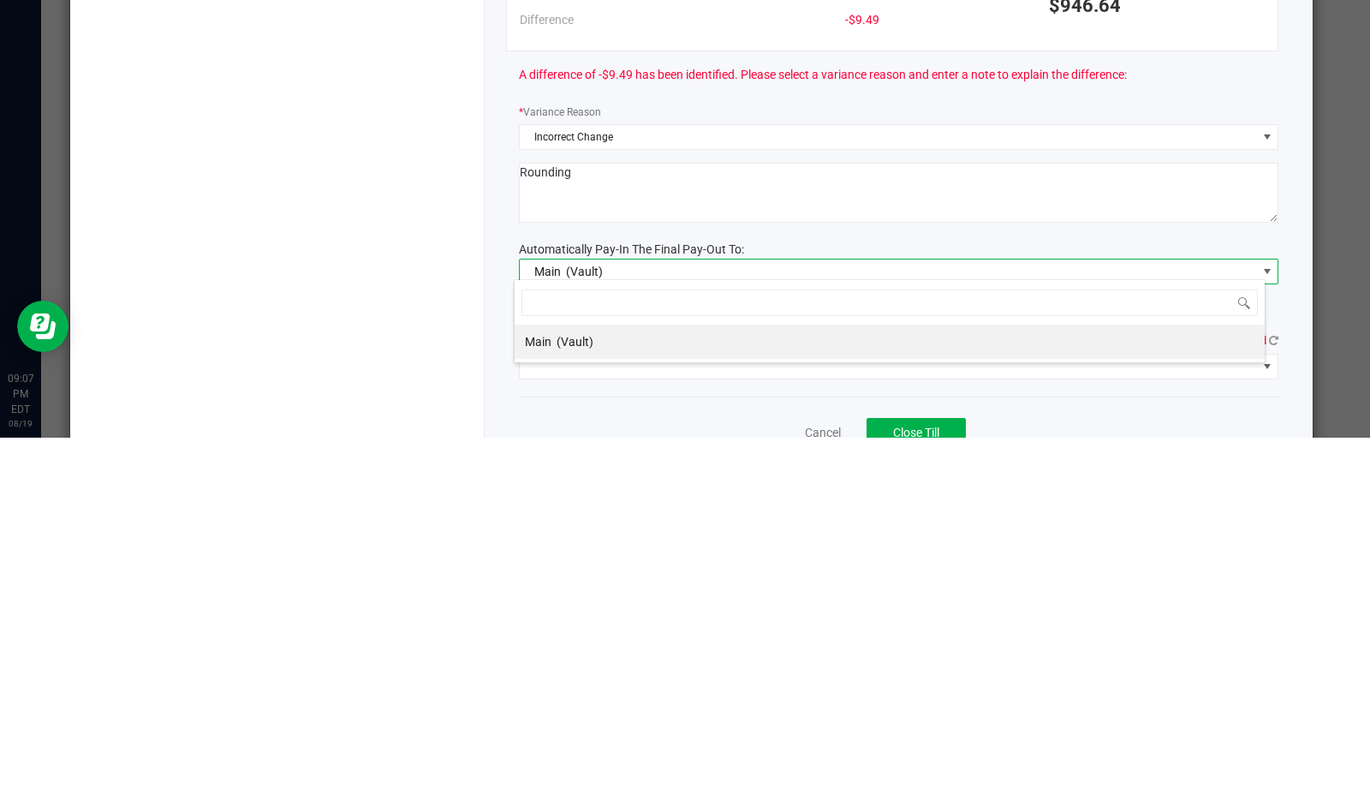
scroll to position [1, 0]
click at [1015, 627] on span "Main (Vault)" at bounding box center [888, 639] width 737 height 24
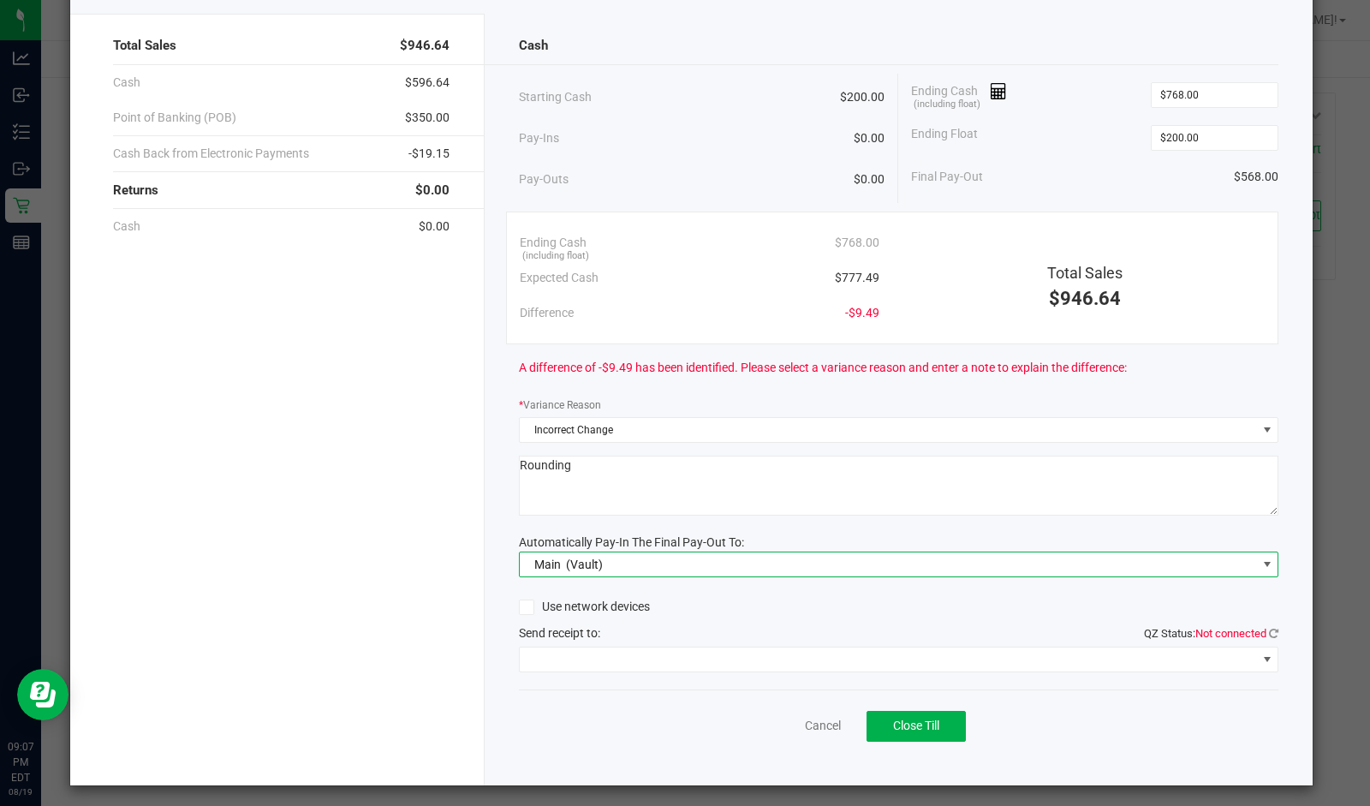
scroll to position [75, 0]
click at [564, 655] on span at bounding box center [888, 660] width 737 height 24
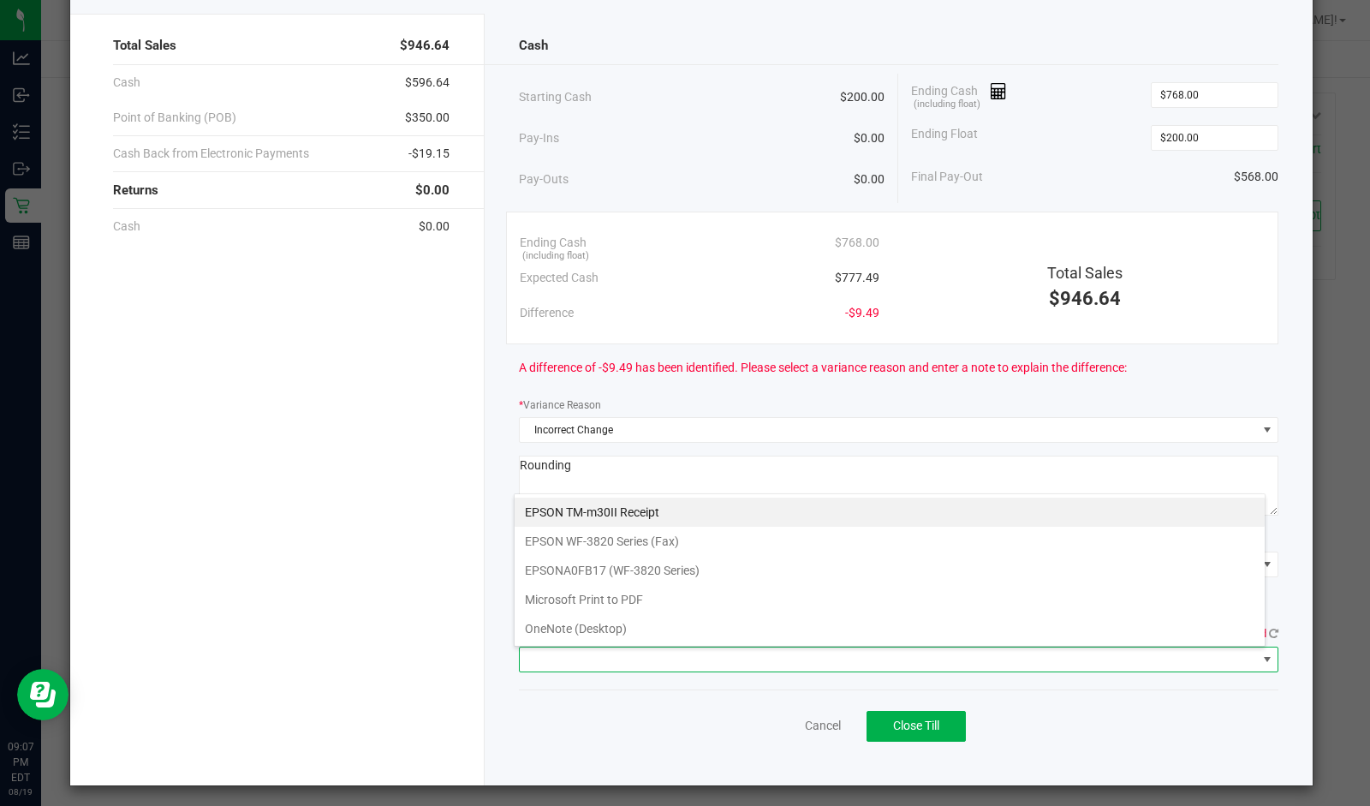
scroll to position [25, 752]
click at [696, 510] on Receipt "EPSON TM-m30II Receipt" at bounding box center [890, 512] width 750 height 29
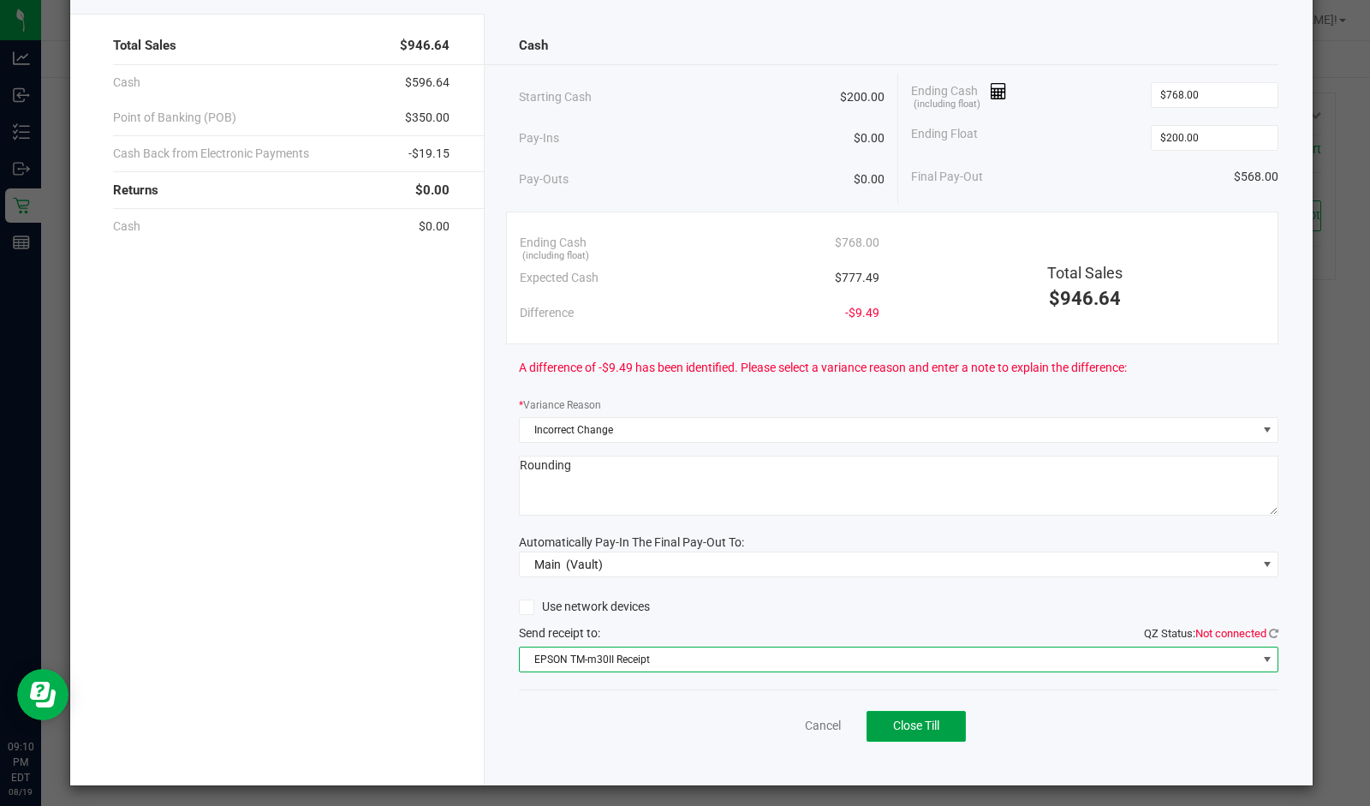
click at [926, 719] on span "Close Till" at bounding box center [916, 726] width 46 height 14
